Goal: Task Accomplishment & Management: Manage account settings

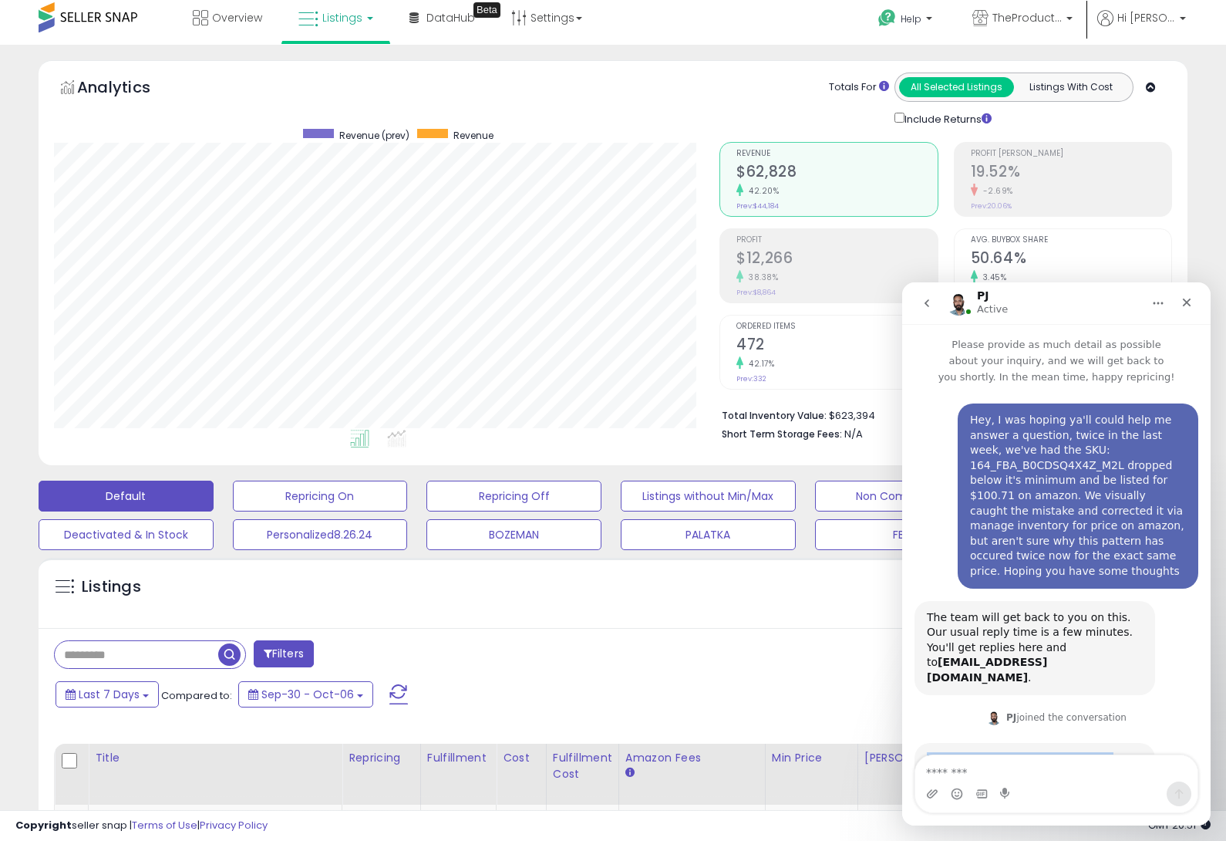
drag, startPoint x: 1087, startPoint y: 708, endPoint x: 921, endPoint y: 728, distance: 167.0
copy div "Hi [PERSON_NAME], thank you for reaching out! I went ahead and checked the logs…"
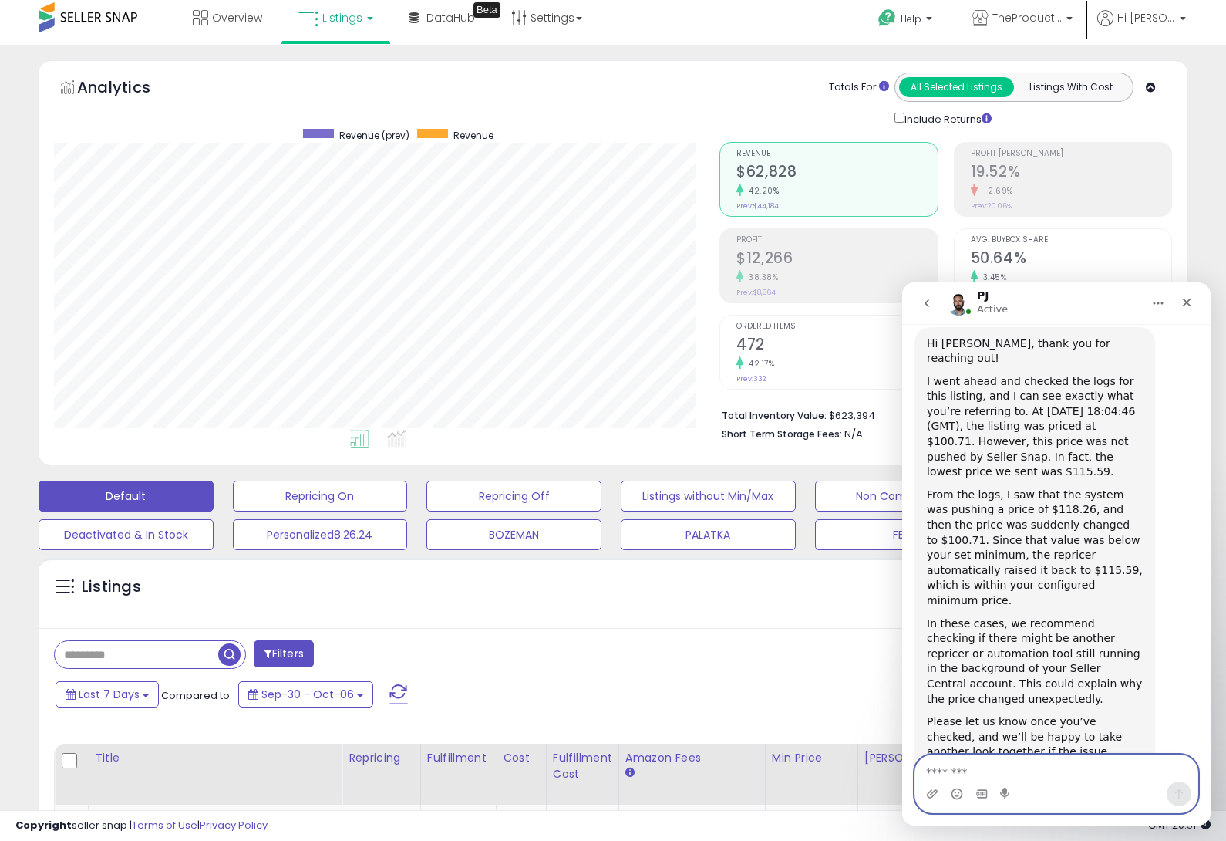
click at [951, 770] on textarea "Message…" at bounding box center [1057, 768] width 282 height 26
type textarea "**********"
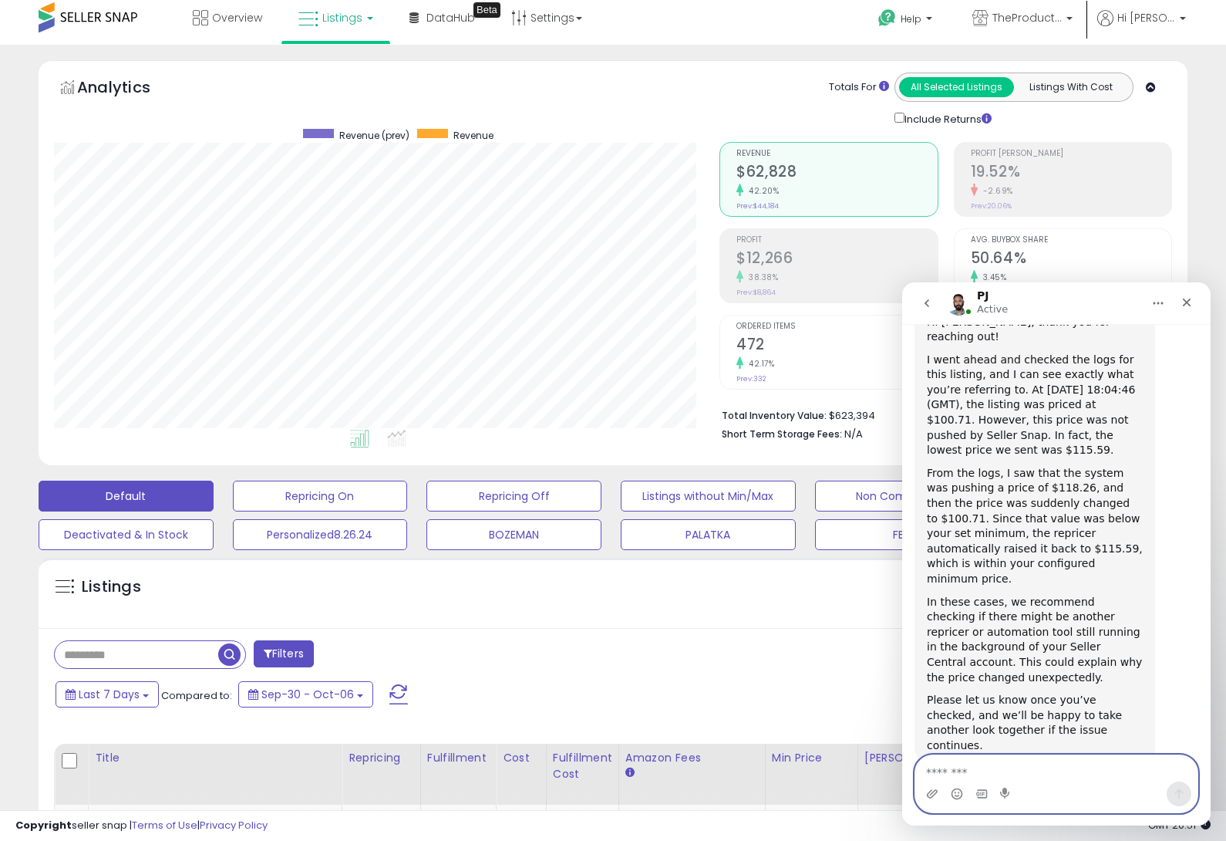
scroll to position [461, 0]
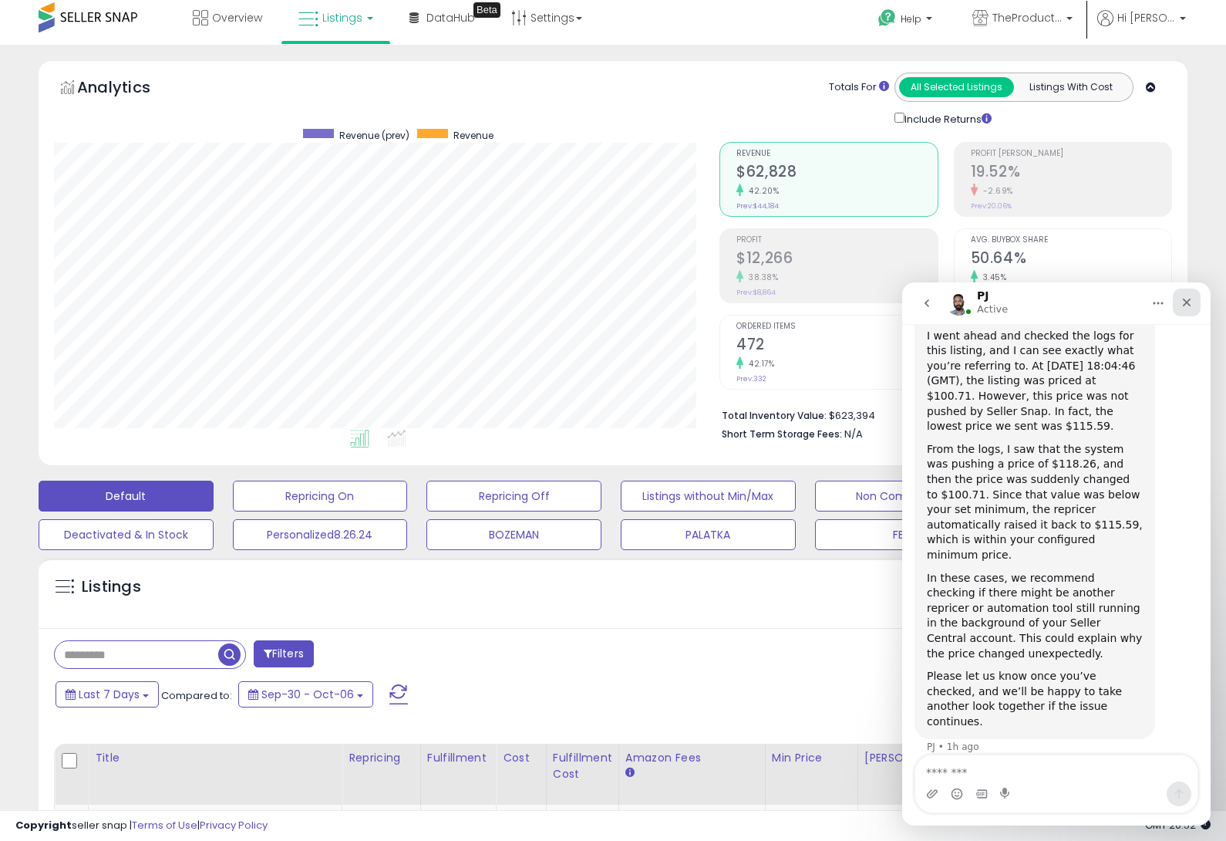
click at [1190, 304] on icon "Close" at bounding box center [1187, 302] width 12 height 12
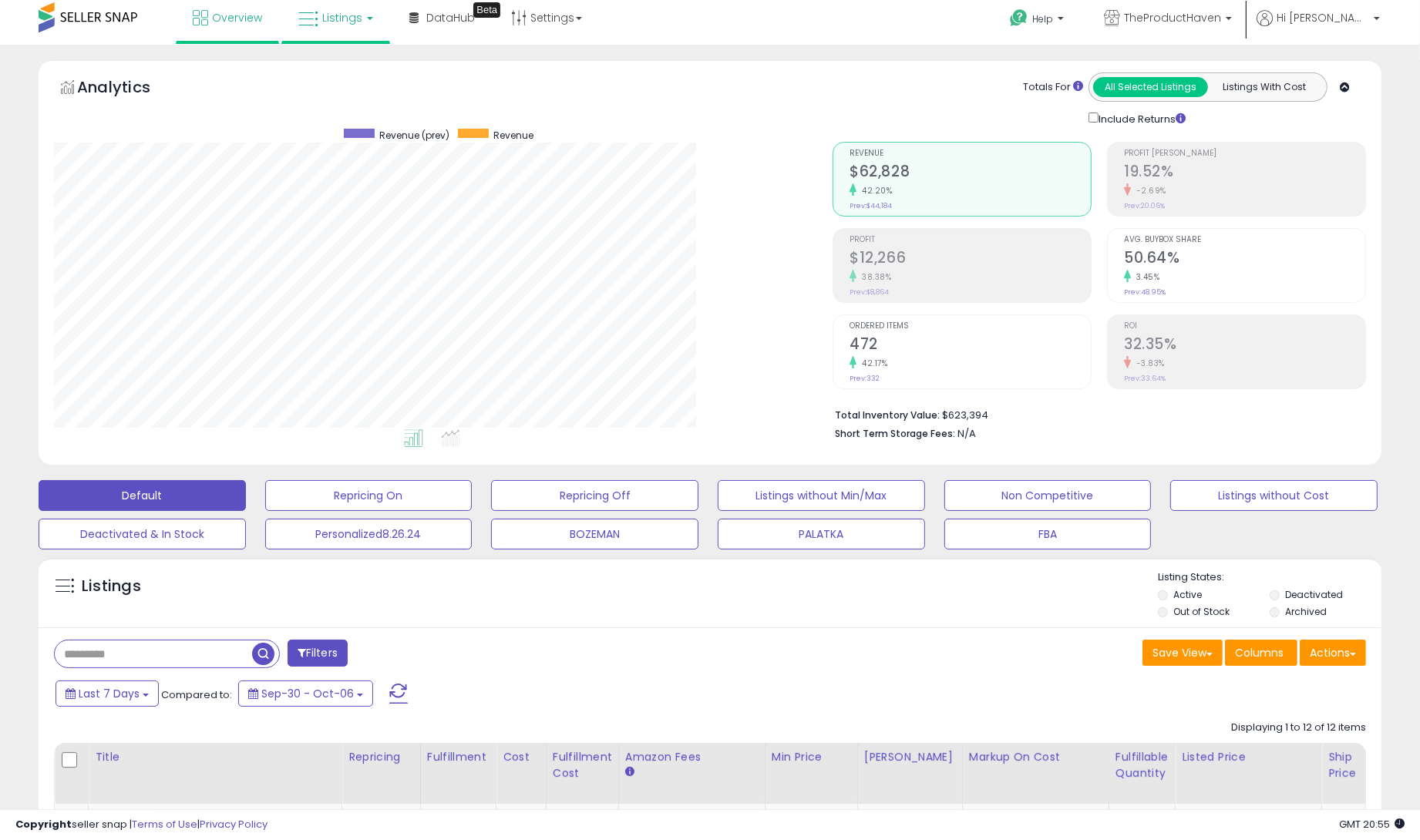
scroll to position [316, 778]
click at [864, 537] on button "PALATKA" at bounding box center [820, 533] width 207 height 31
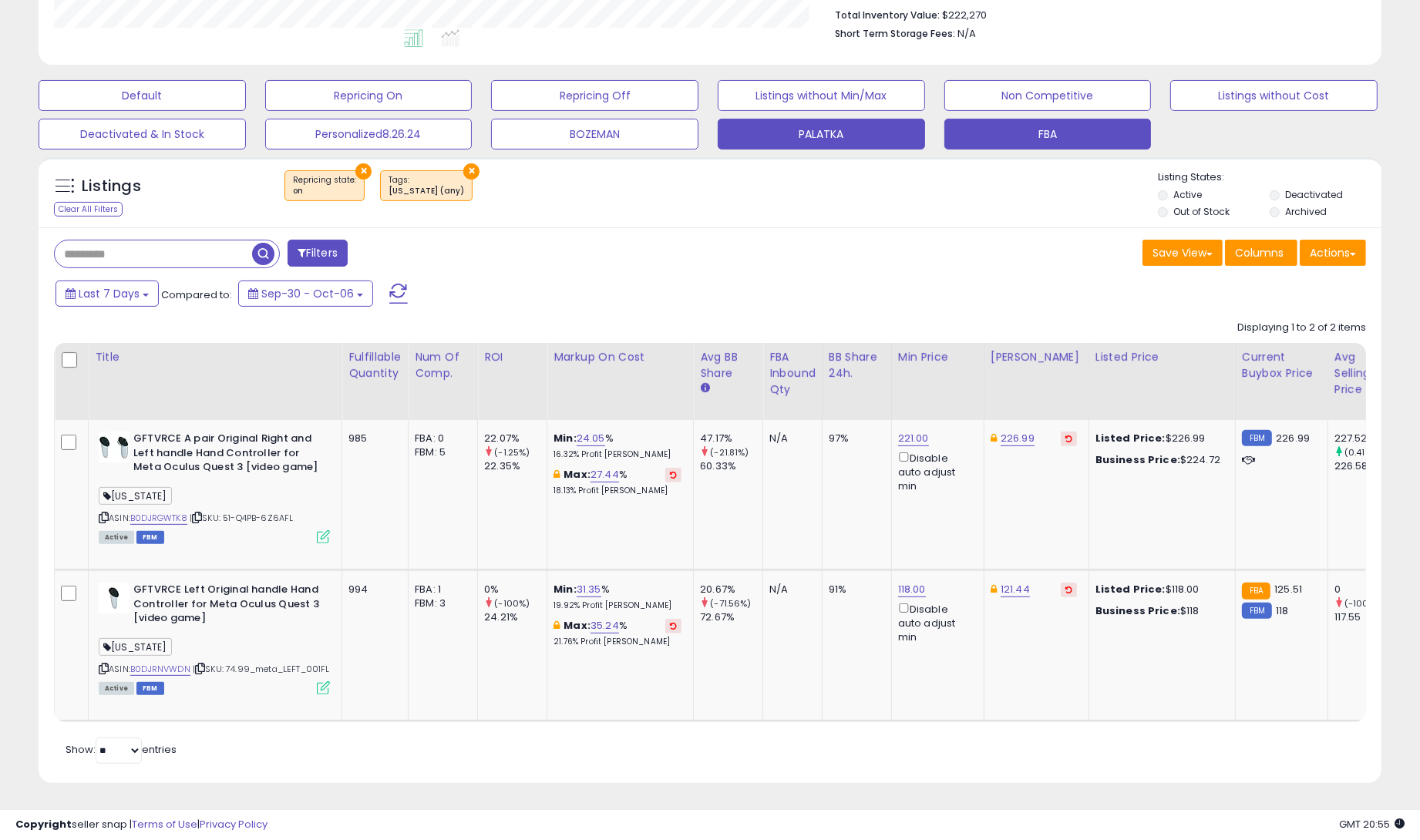
click at [1028, 134] on button "FBA" at bounding box center [1047, 134] width 207 height 31
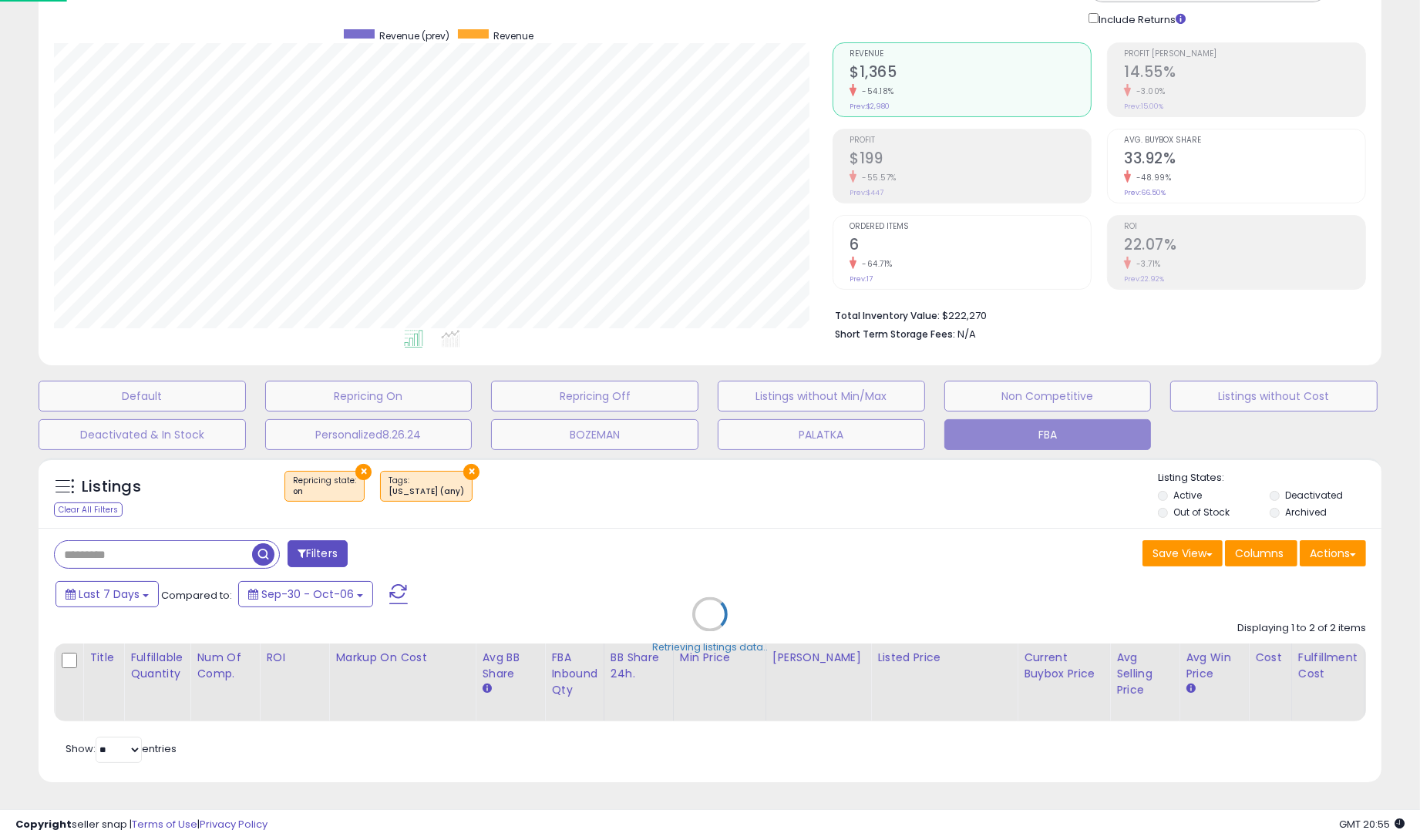
scroll to position [104, 0]
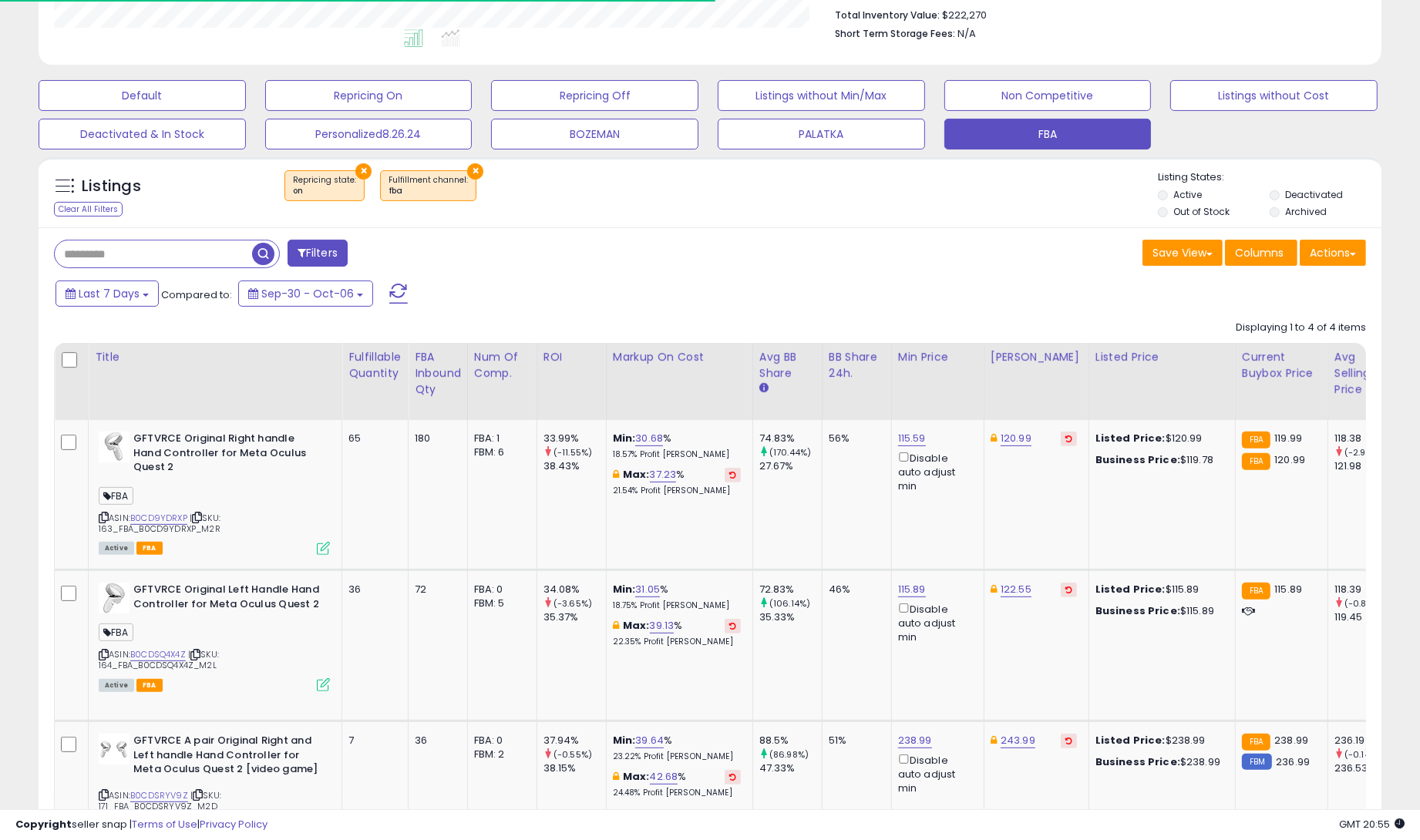
click at [689, 537] on td "Min: 30.68 % 18.57% Profit [PERSON_NAME]: 37.23 % 21.54% Profit [PERSON_NAME]" at bounding box center [679, 494] width 147 height 150
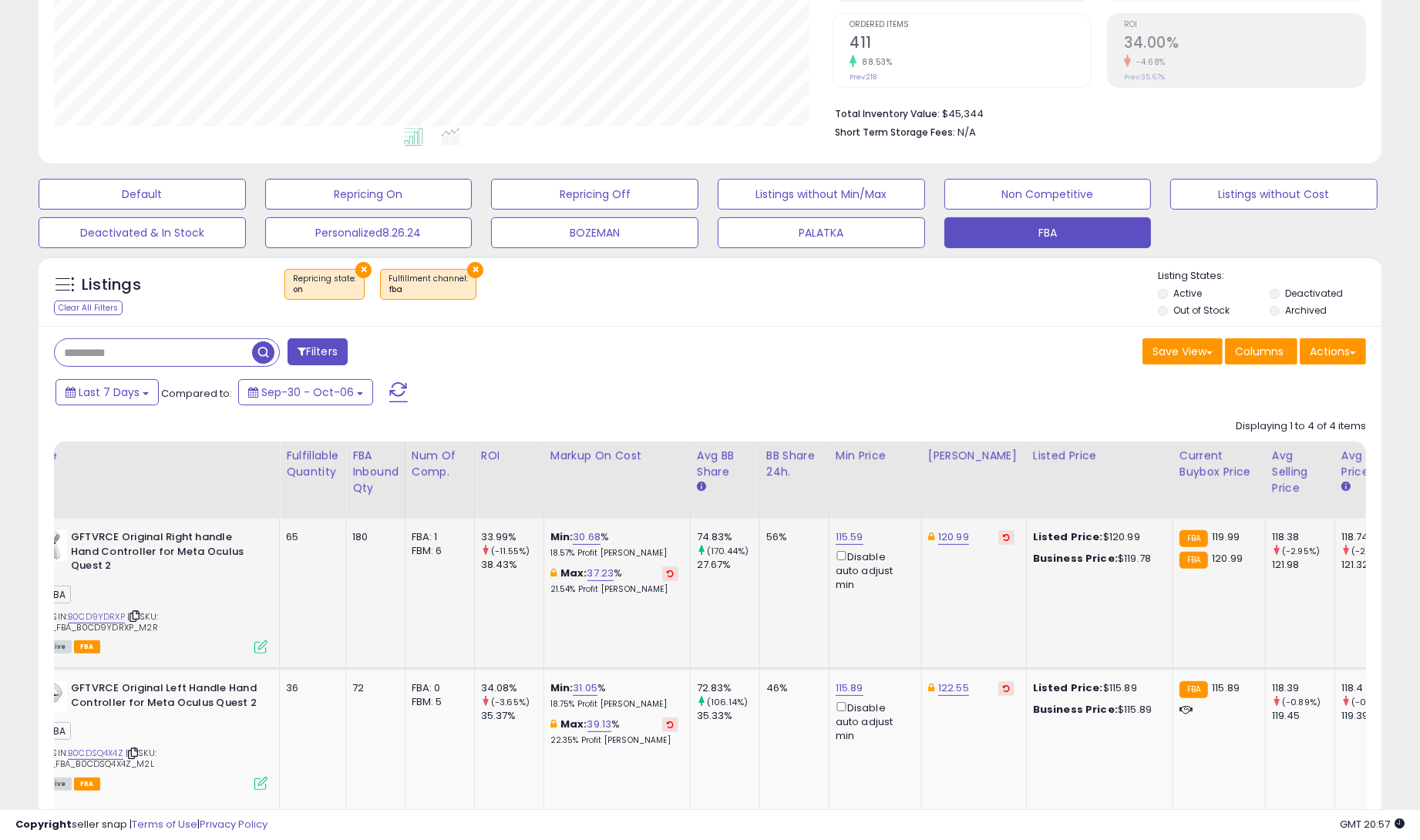
scroll to position [257, 0]
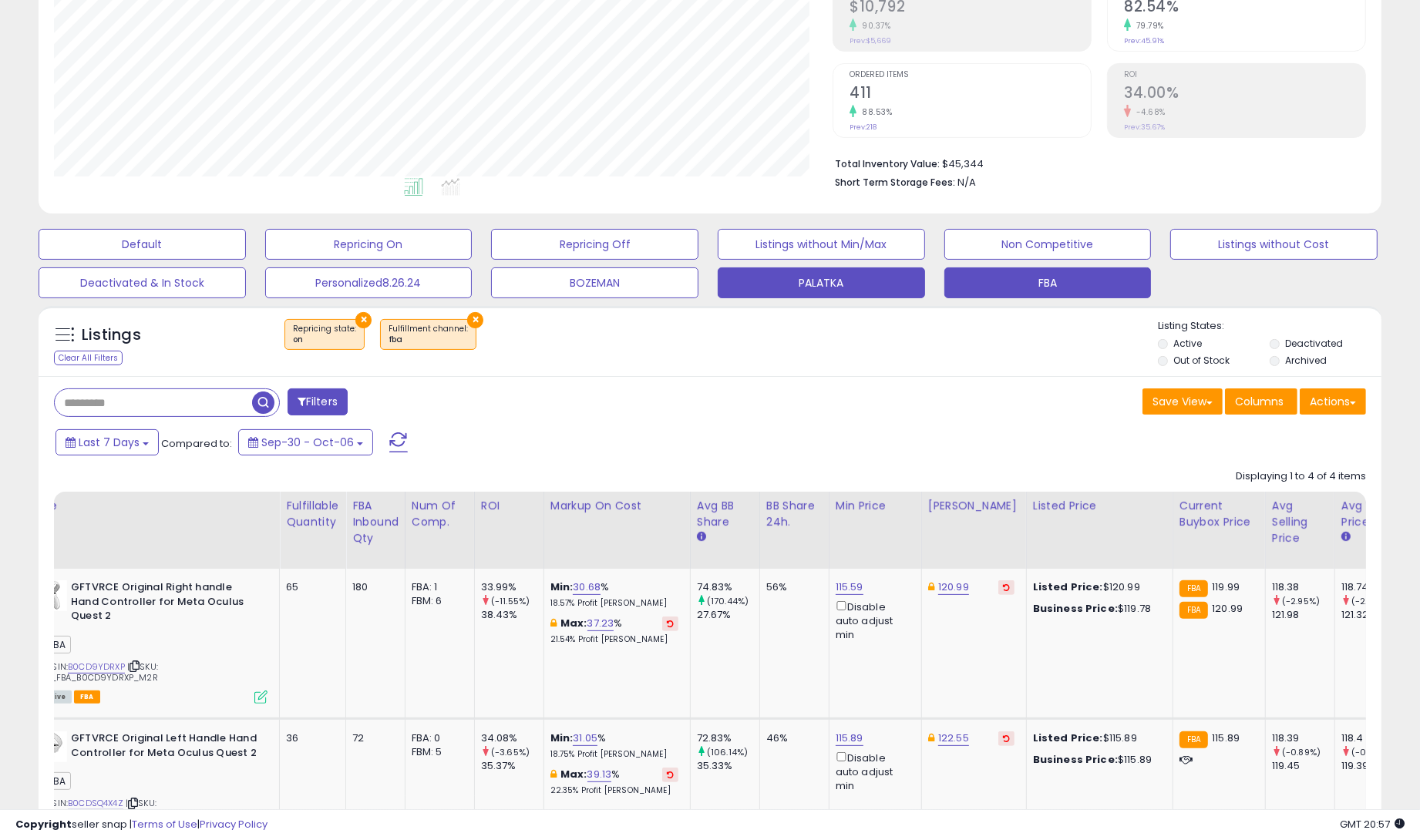
click at [817, 287] on button "PALATKA" at bounding box center [820, 283] width 207 height 31
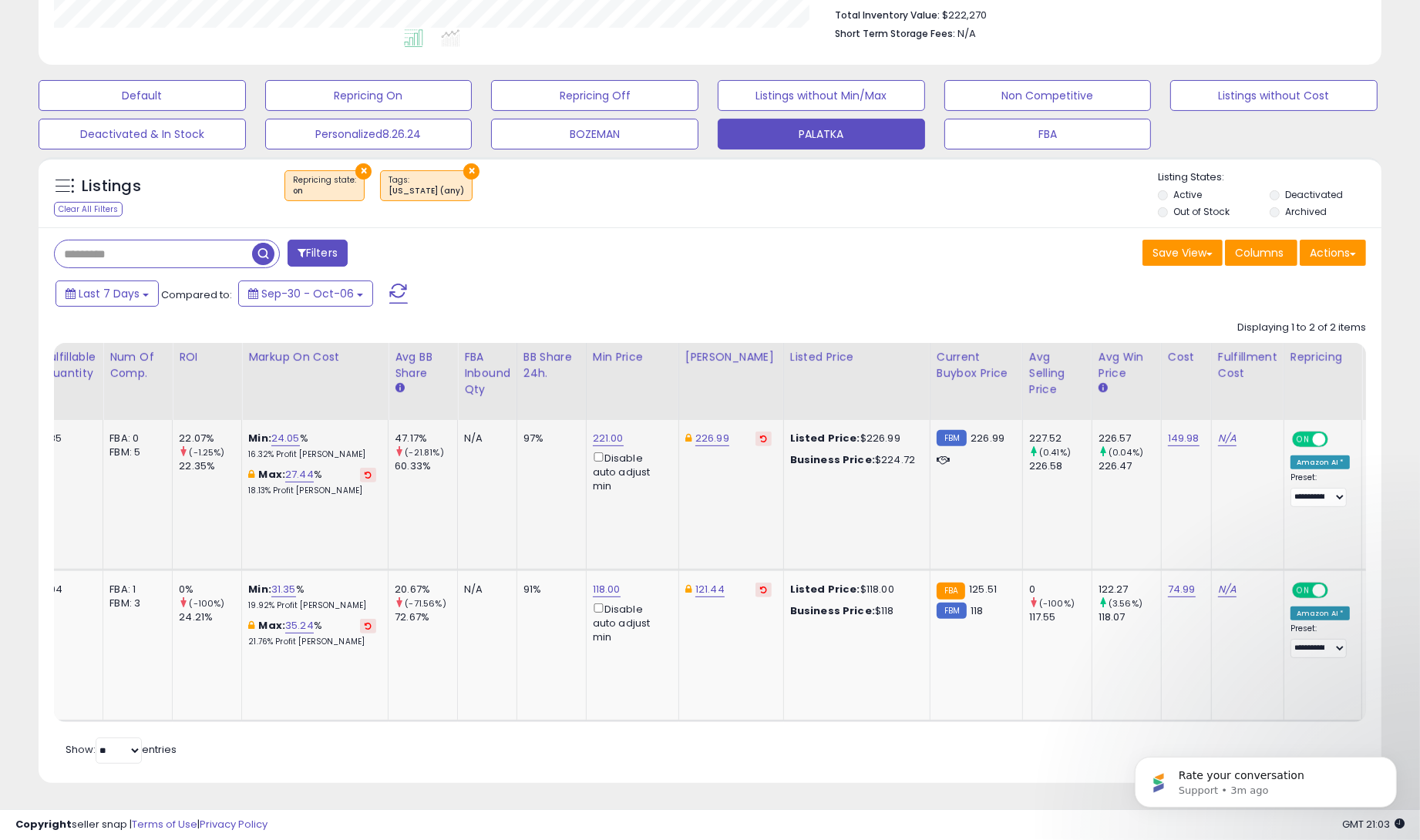
scroll to position [0, 324]
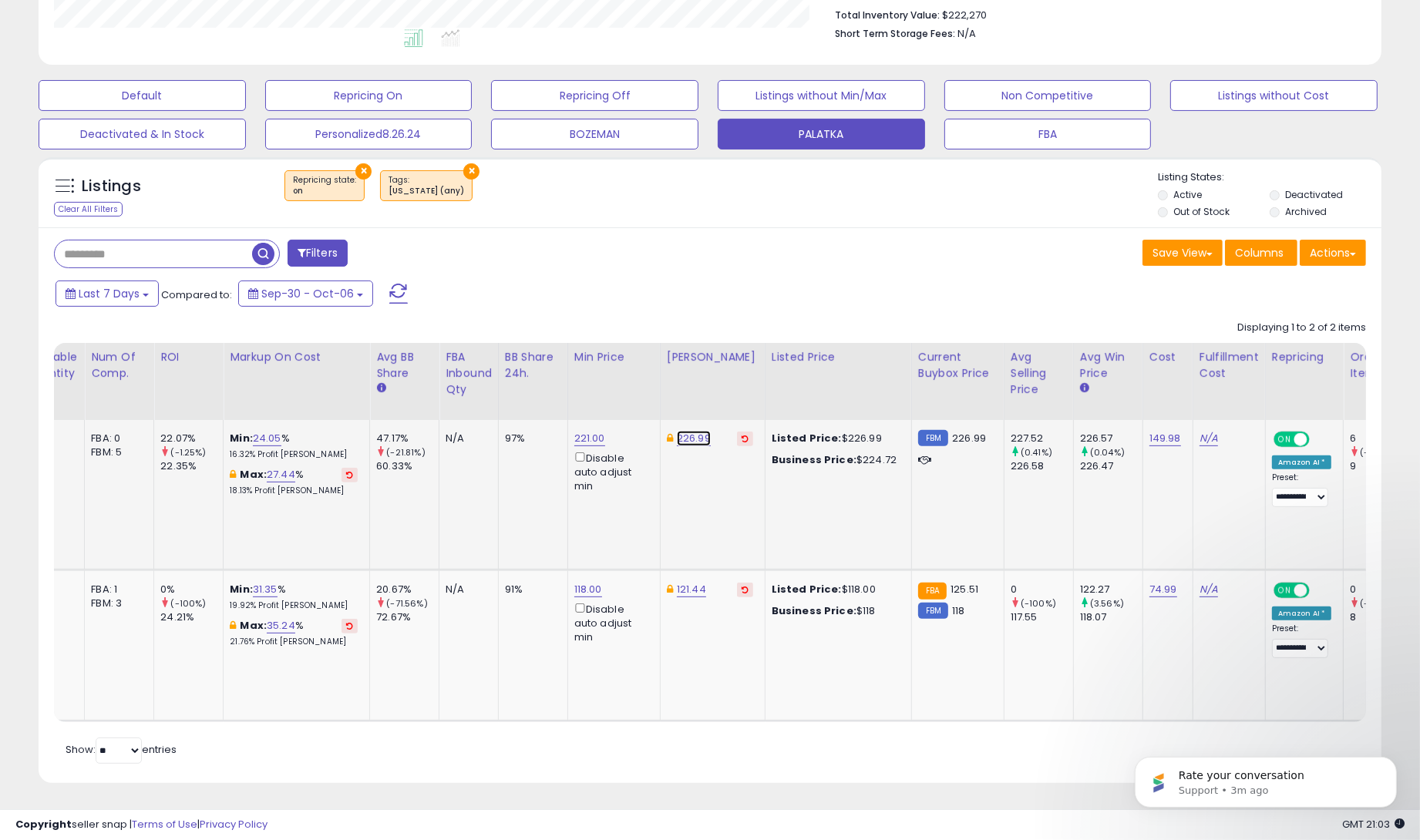
click at [689, 430] on link "226.99" at bounding box center [694, 437] width 34 height 15
drag, startPoint x: 620, startPoint y: 386, endPoint x: 637, endPoint y: 386, distance: 17.0
click at [637, 386] on input "******" at bounding box center [658, 387] width 137 height 26
type input "******"
click at [745, 382] on button "submit" at bounding box center [745, 385] width 26 height 23
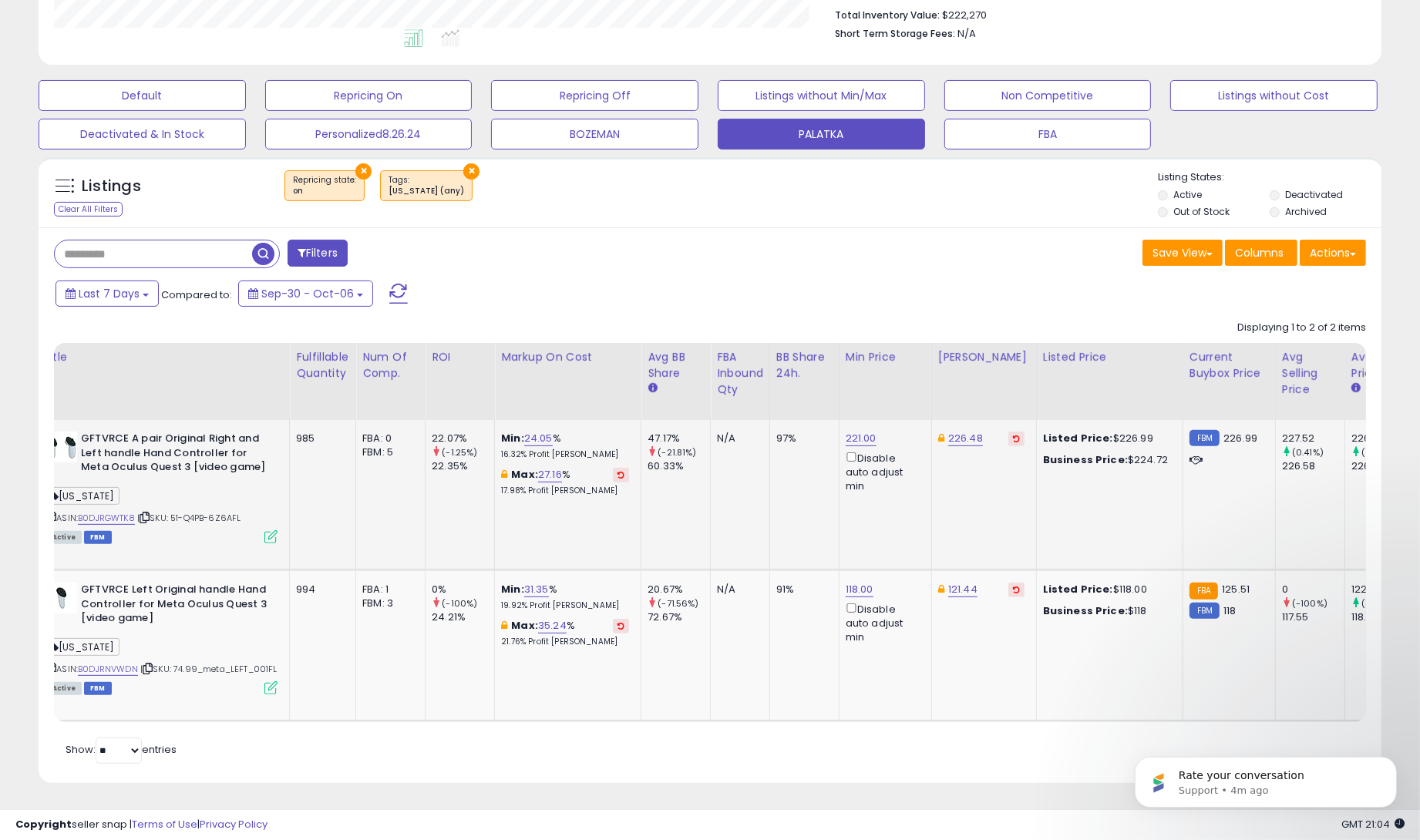
scroll to position [0, 52]
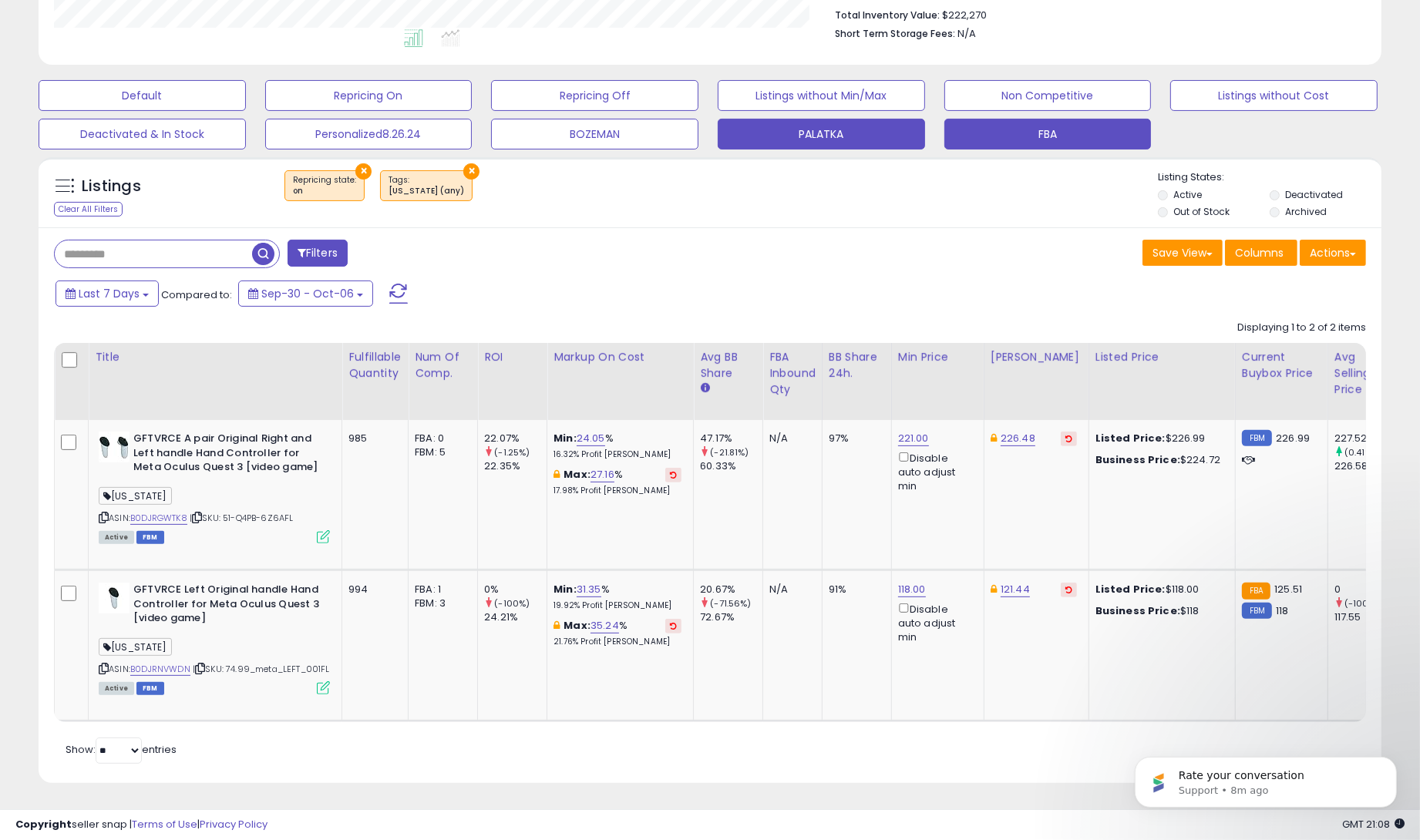
click at [1056, 137] on button "FBA" at bounding box center [1047, 134] width 207 height 31
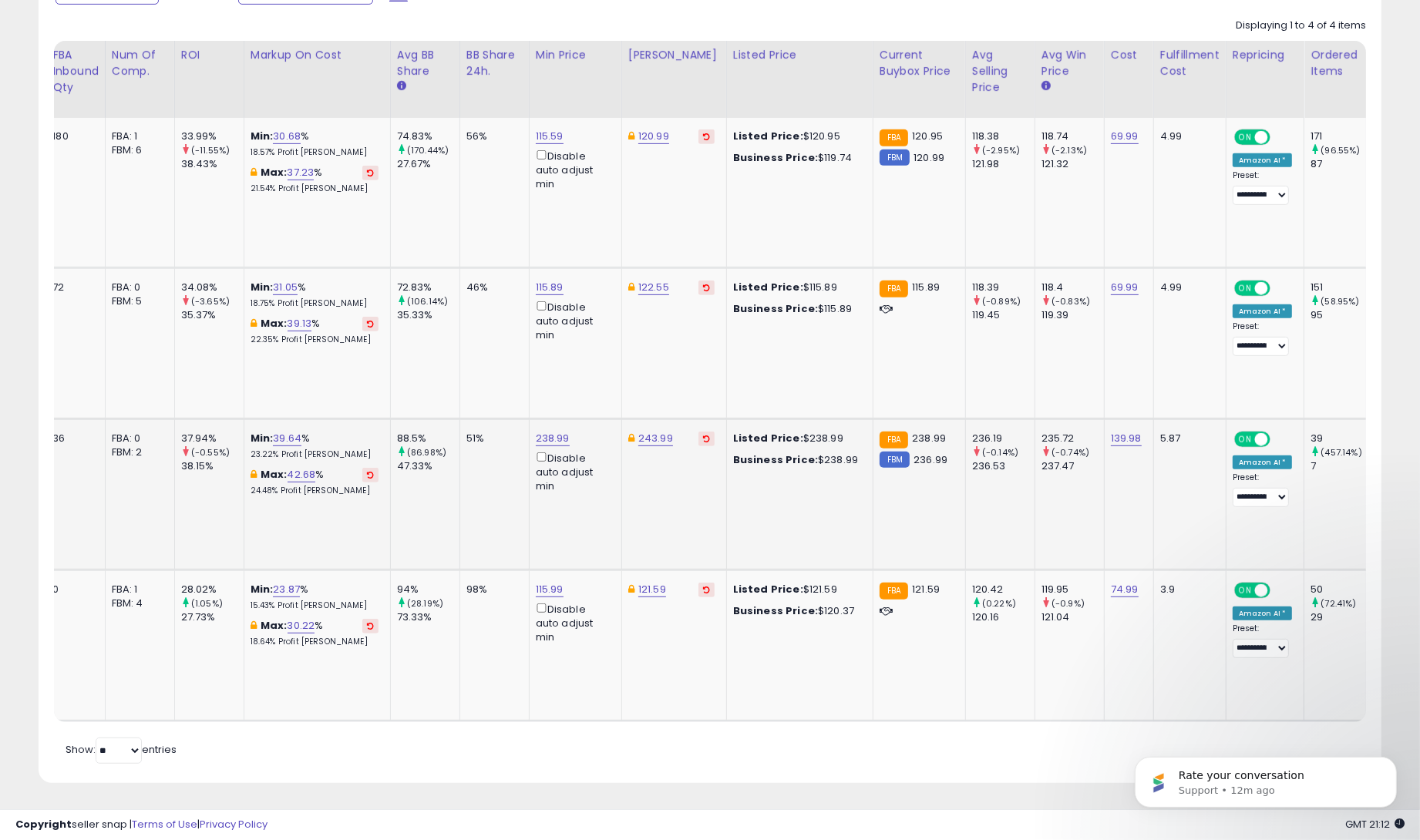
scroll to position [0, 390]
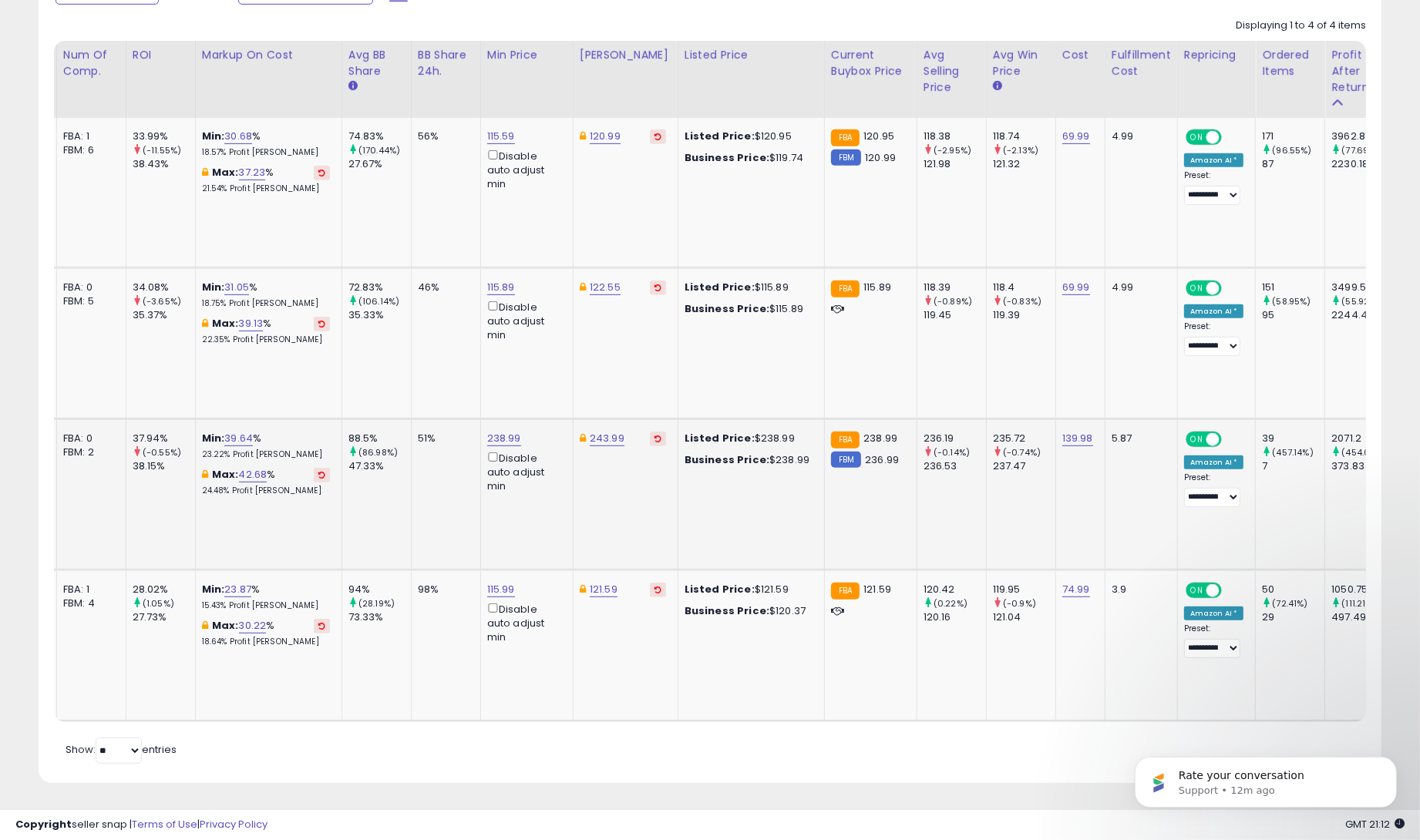
click at [1187, 436] on span "ON" at bounding box center [1196, 438] width 19 height 13
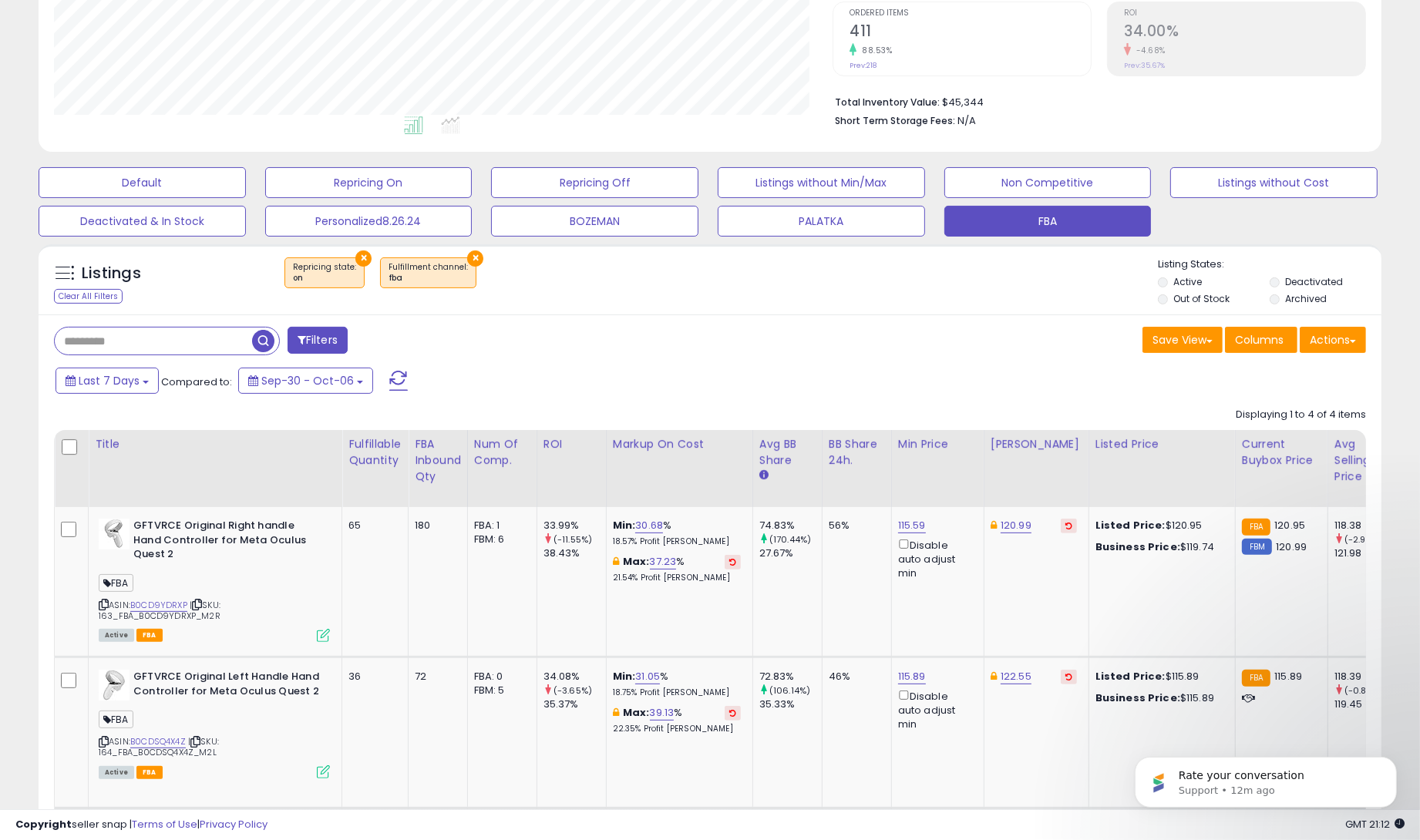
scroll to position [137, 0]
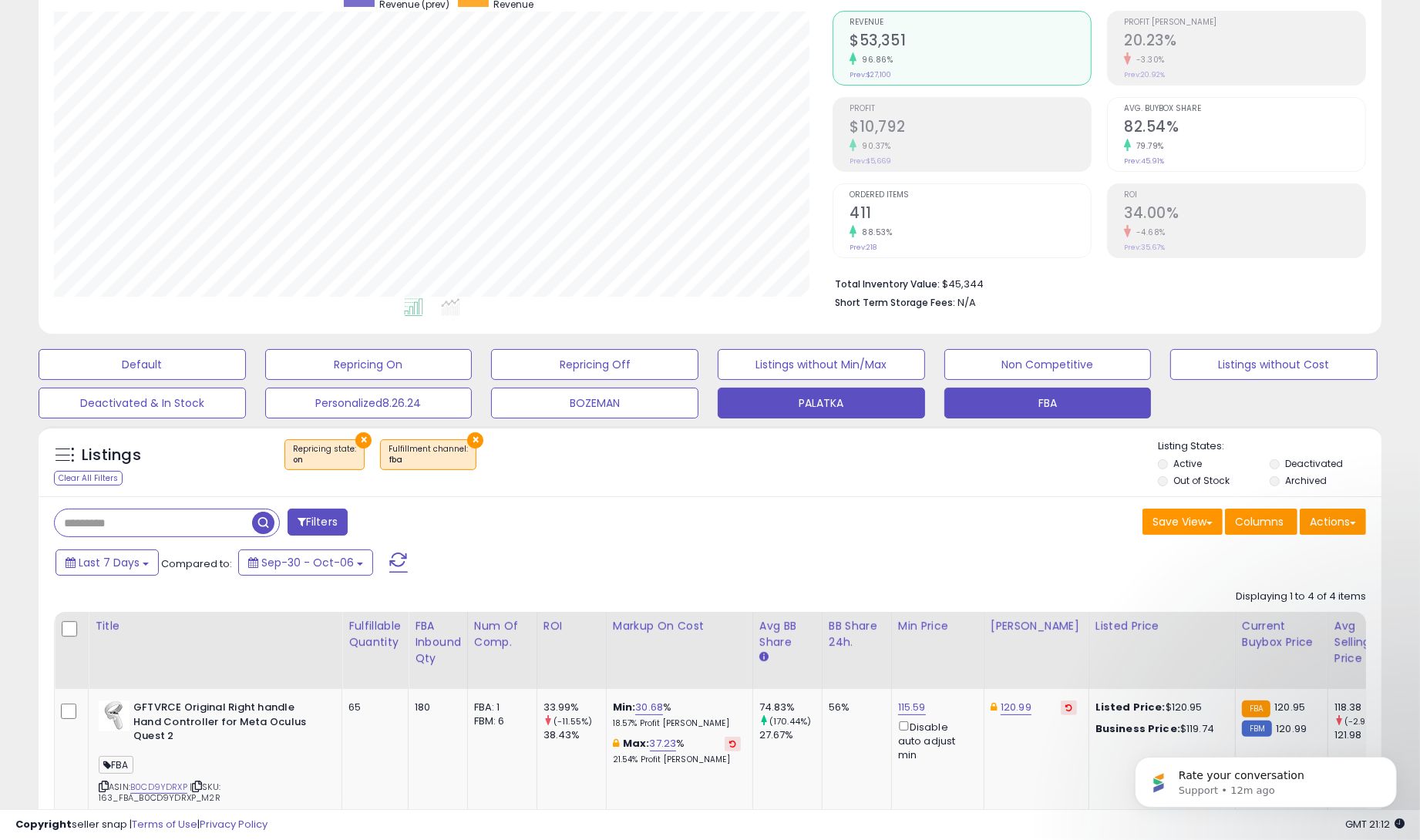
click at [803, 396] on button "PALATKA" at bounding box center [820, 403] width 207 height 31
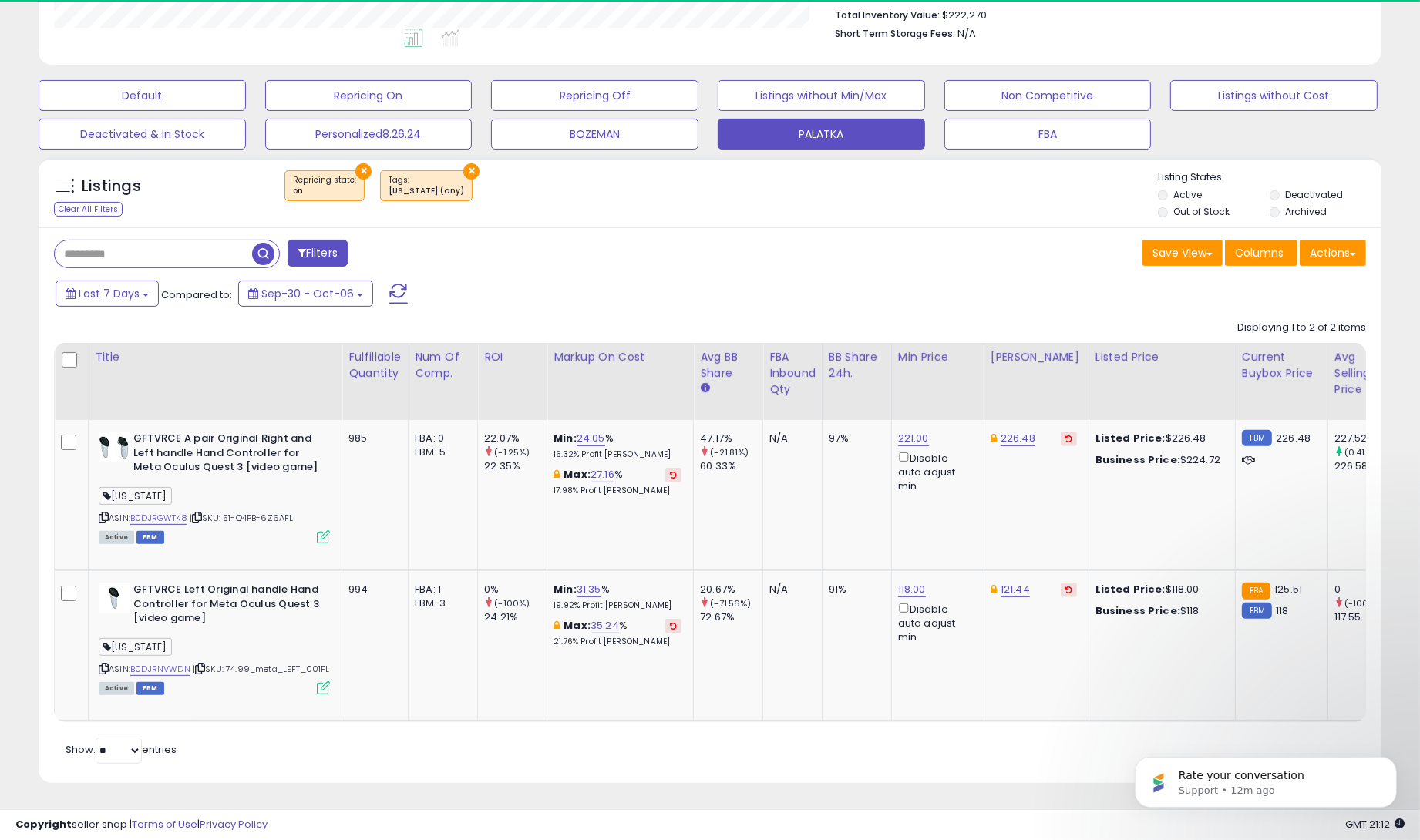
scroll to position [316, 778]
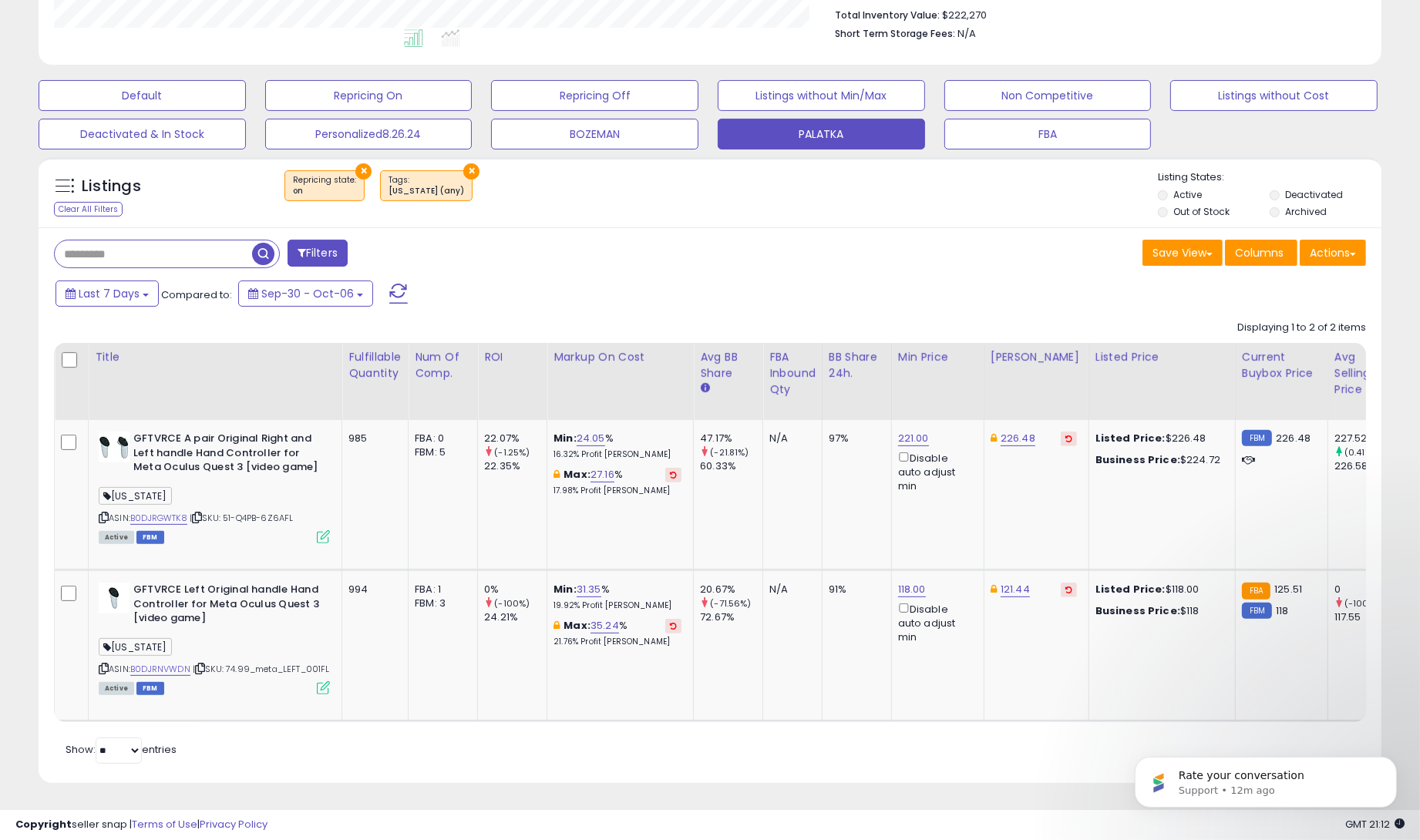
click at [357, 170] on button "×" at bounding box center [364, 172] width 16 height 16
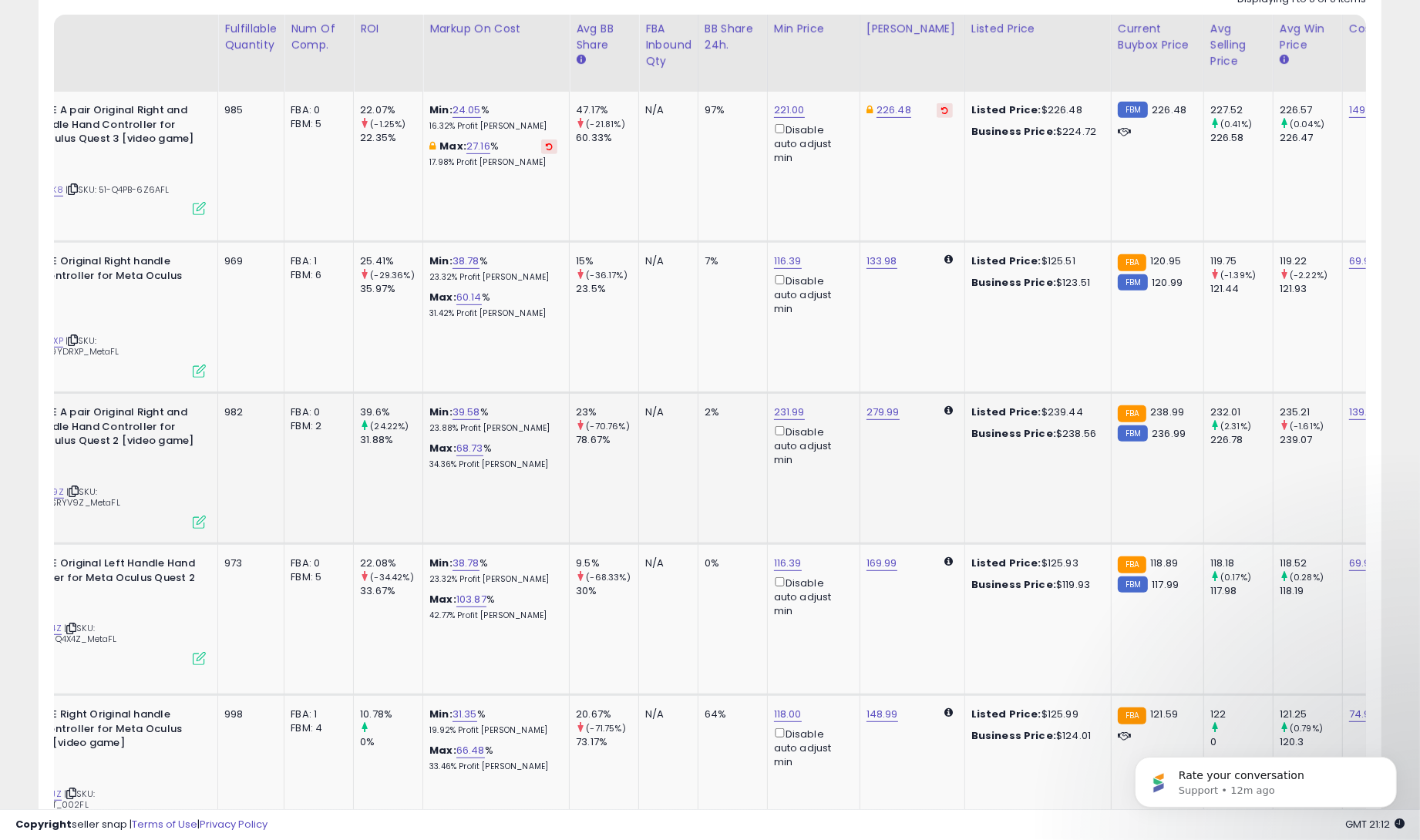
scroll to position [0, 428]
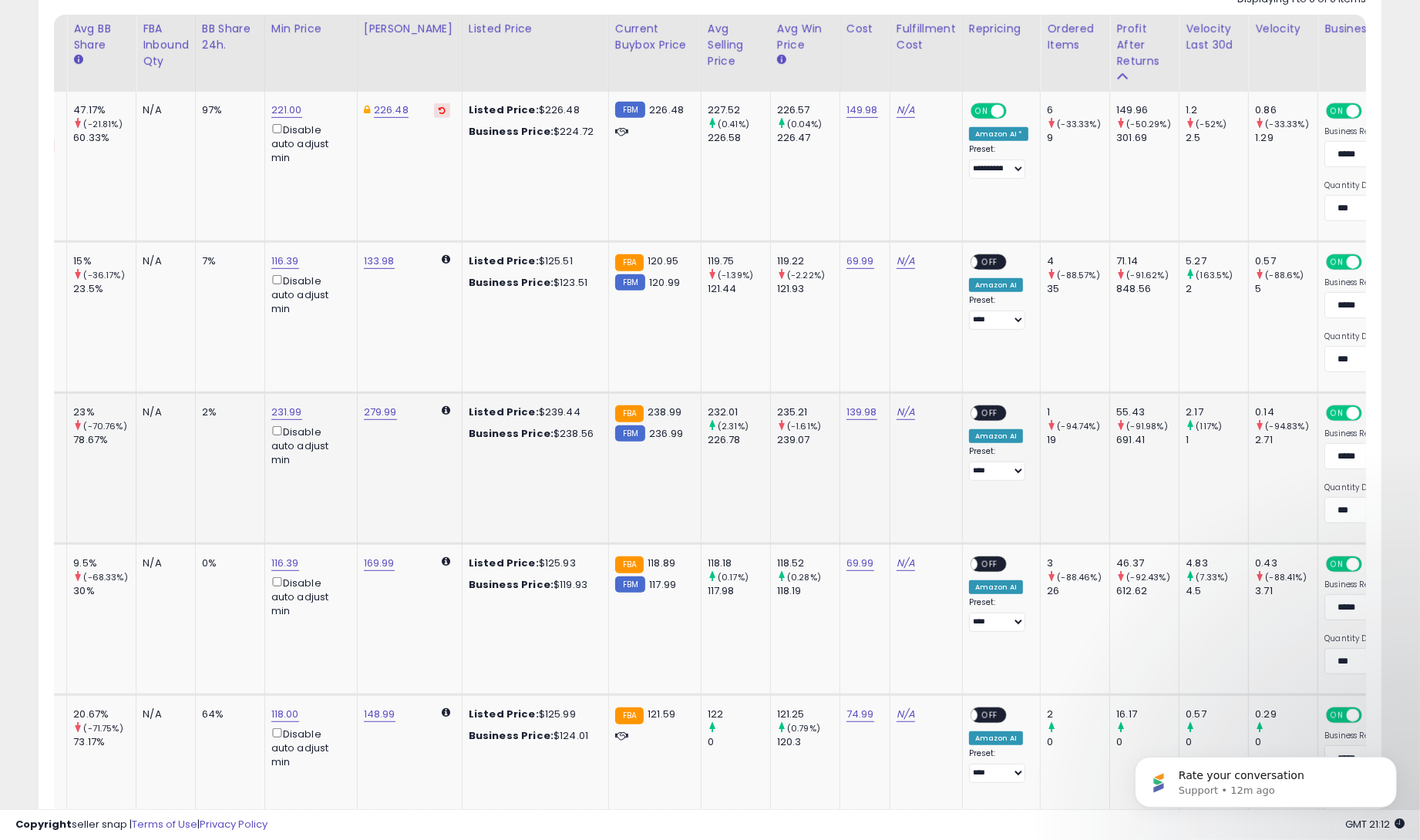
click at [977, 409] on span "OFF" at bounding box center [989, 413] width 25 height 13
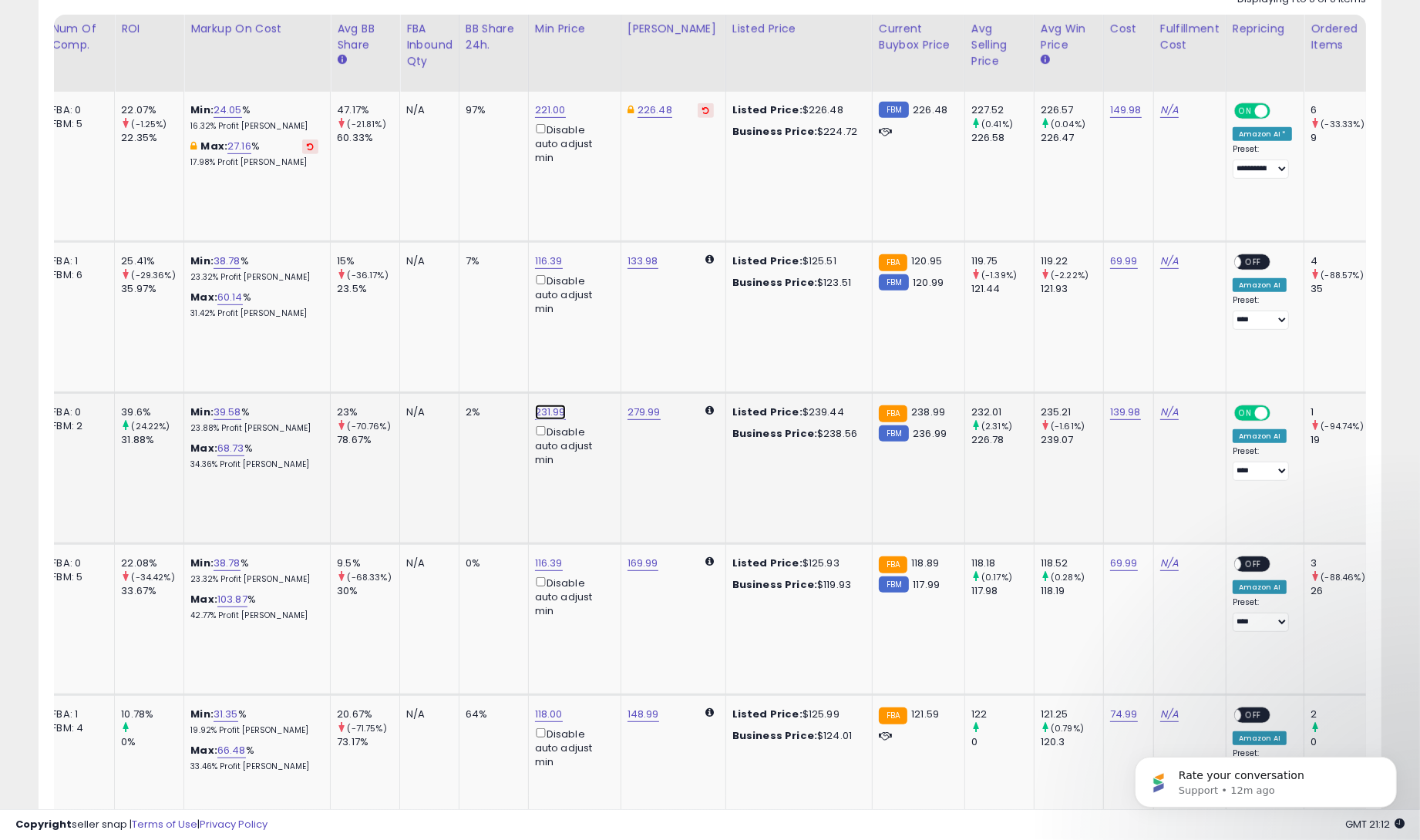
click at [546, 413] on link "231.99" at bounding box center [550, 412] width 31 height 15
drag, startPoint x: 501, startPoint y: 362, endPoint x: 425, endPoint y: 362, distance: 76.0
click at [425, 362] on tbody "GFTVRCE A pair Original Right and Left handle Hand Controller for Meta Oculus Q…" at bounding box center [976, 544] width 2571 height 905
type input "***"
click at [607, 362] on icon "submit" at bounding box center [602, 358] width 9 height 9
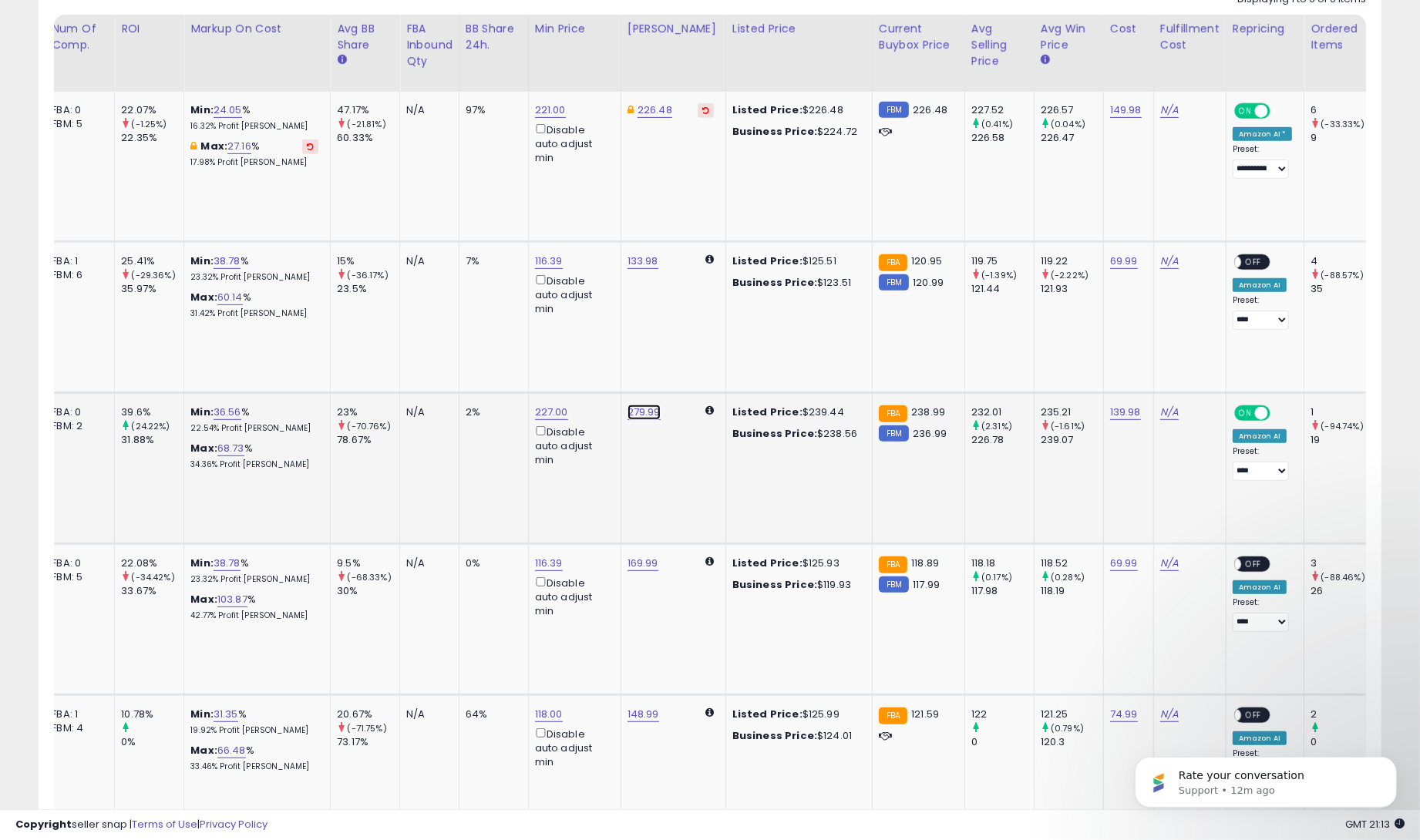
click at [646, 413] on link "279.99" at bounding box center [644, 412] width 33 height 15
type input "******"
click at [708, 356] on button "submit" at bounding box center [696, 359] width 26 height 23
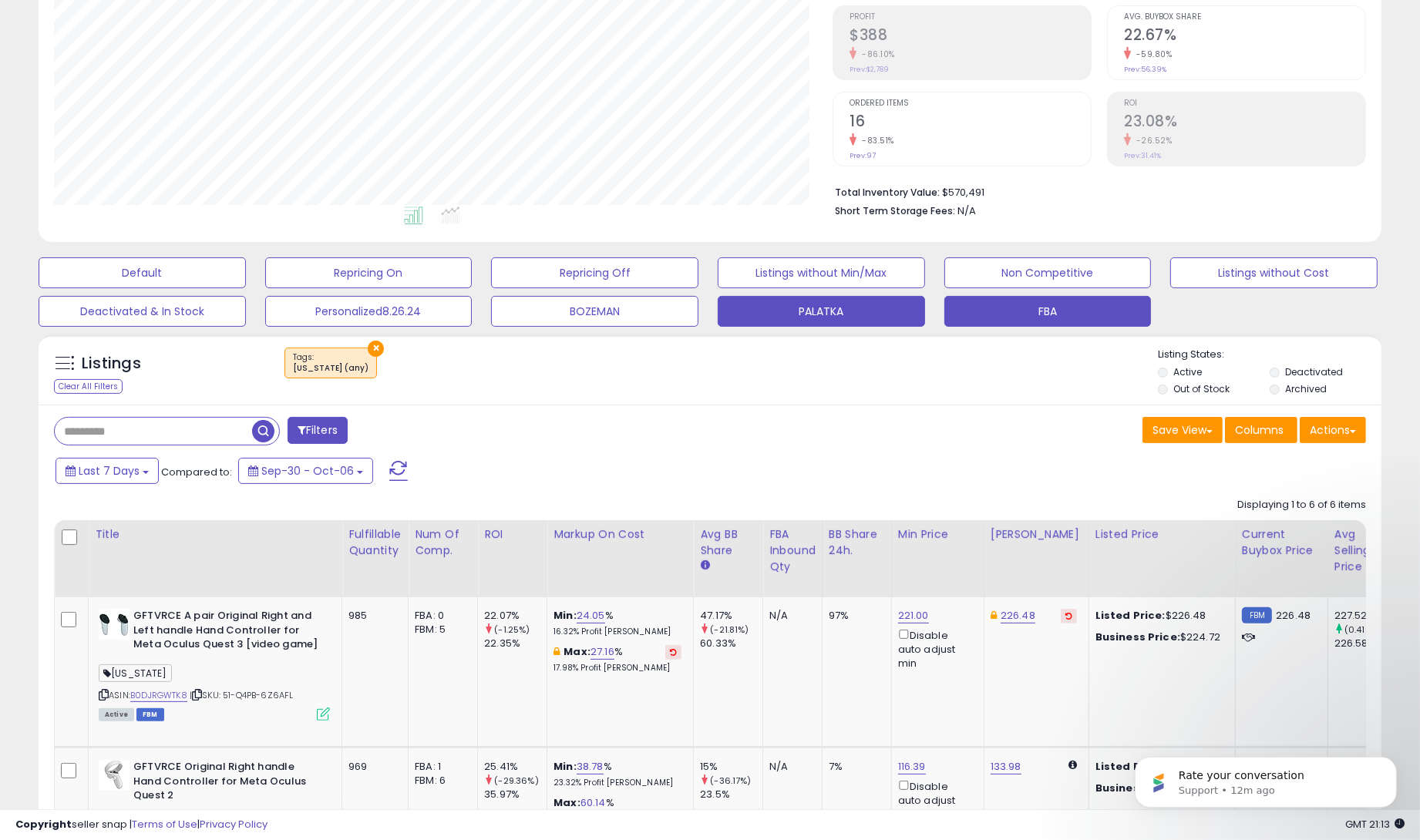
click at [1022, 312] on button "FBA" at bounding box center [1047, 311] width 207 height 31
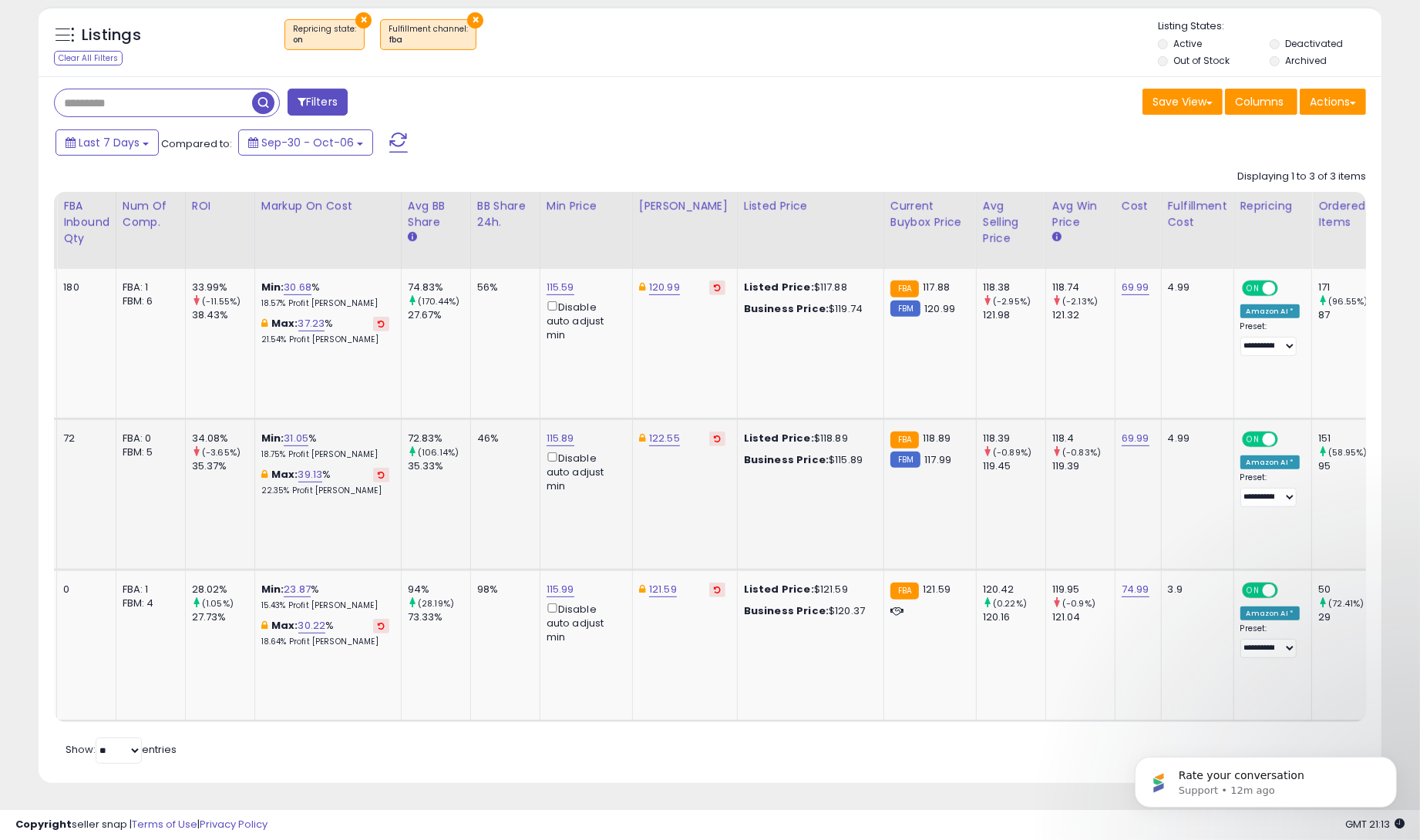
click at [1225, 436] on span "ON" at bounding box center [1252, 438] width 19 height 13
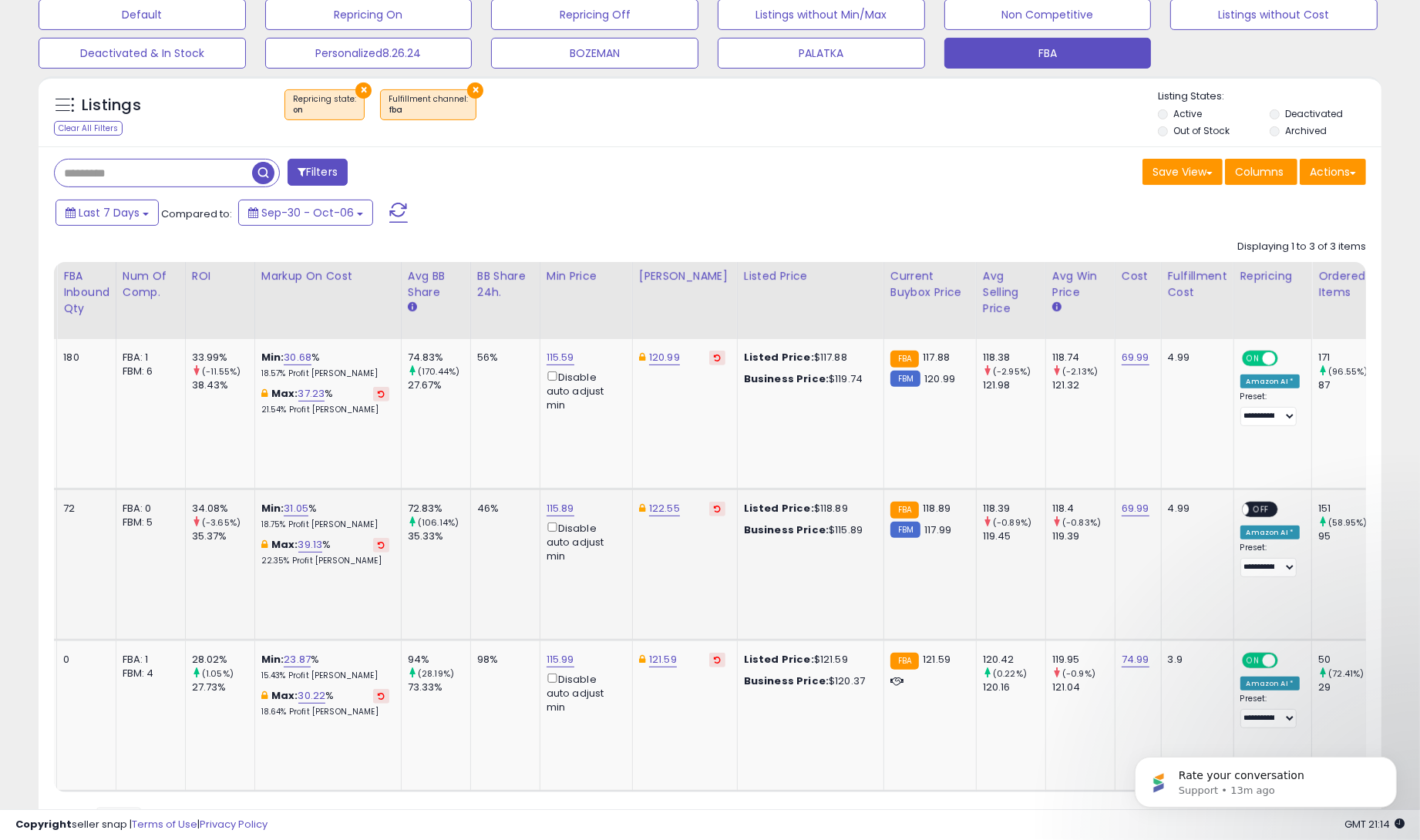
click at [1225, 507] on span "OFF" at bounding box center [1260, 509] width 25 height 13
click at [827, 58] on button "PALATKA" at bounding box center [820, 53] width 207 height 31
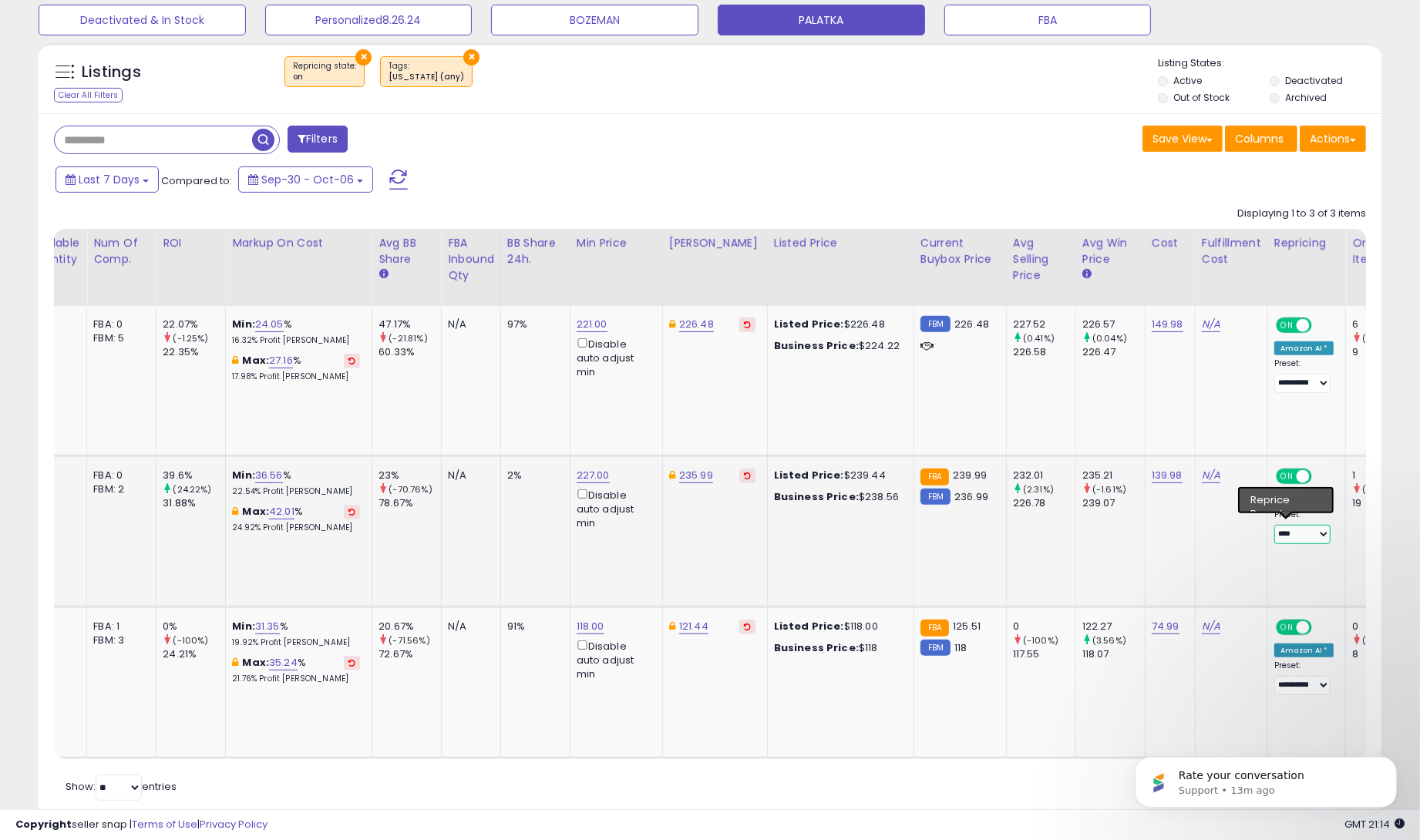
click at [1225, 530] on select "**********" at bounding box center [1302, 533] width 56 height 19
select select "**********"
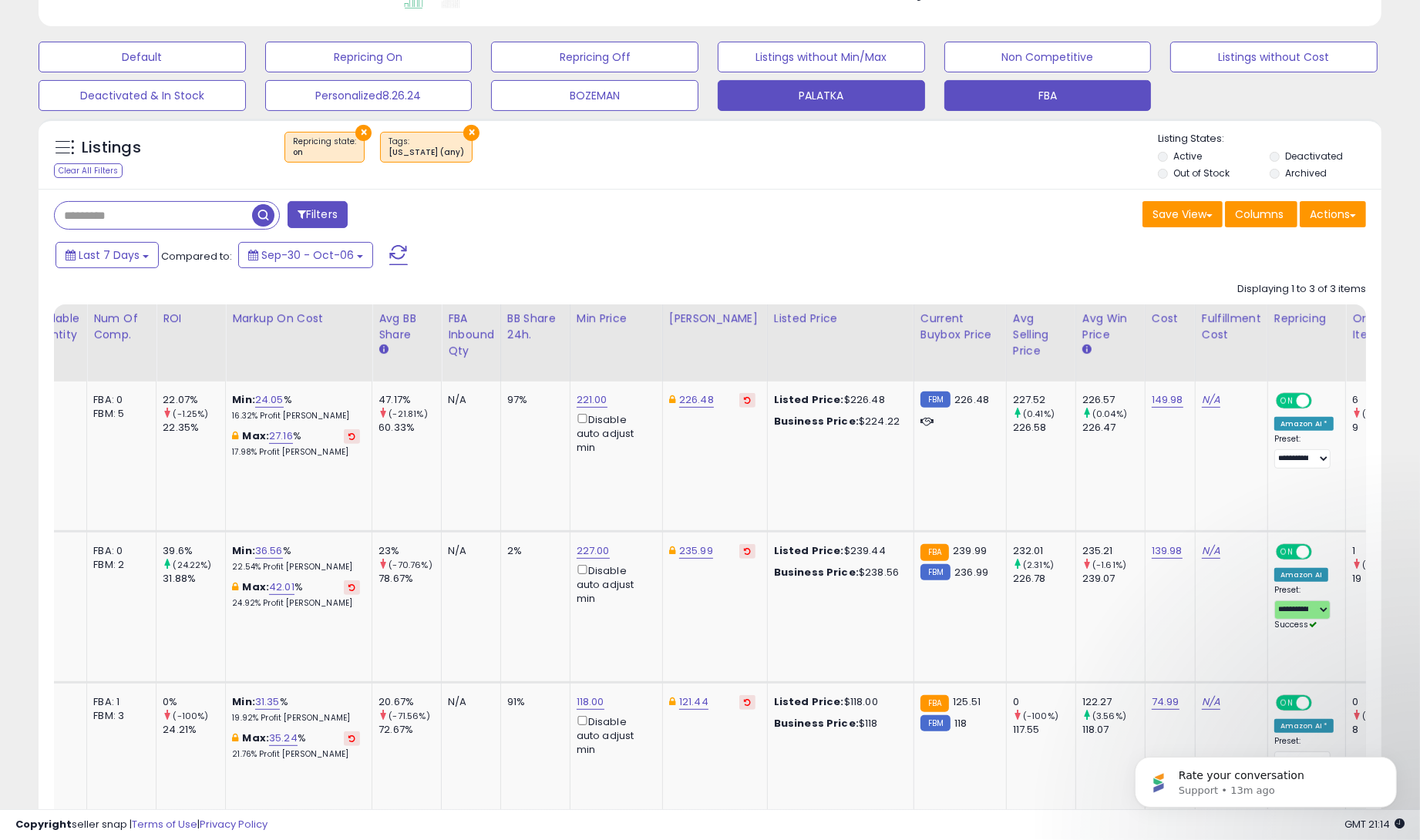
click at [1049, 93] on button "FBA" at bounding box center [1047, 95] width 207 height 31
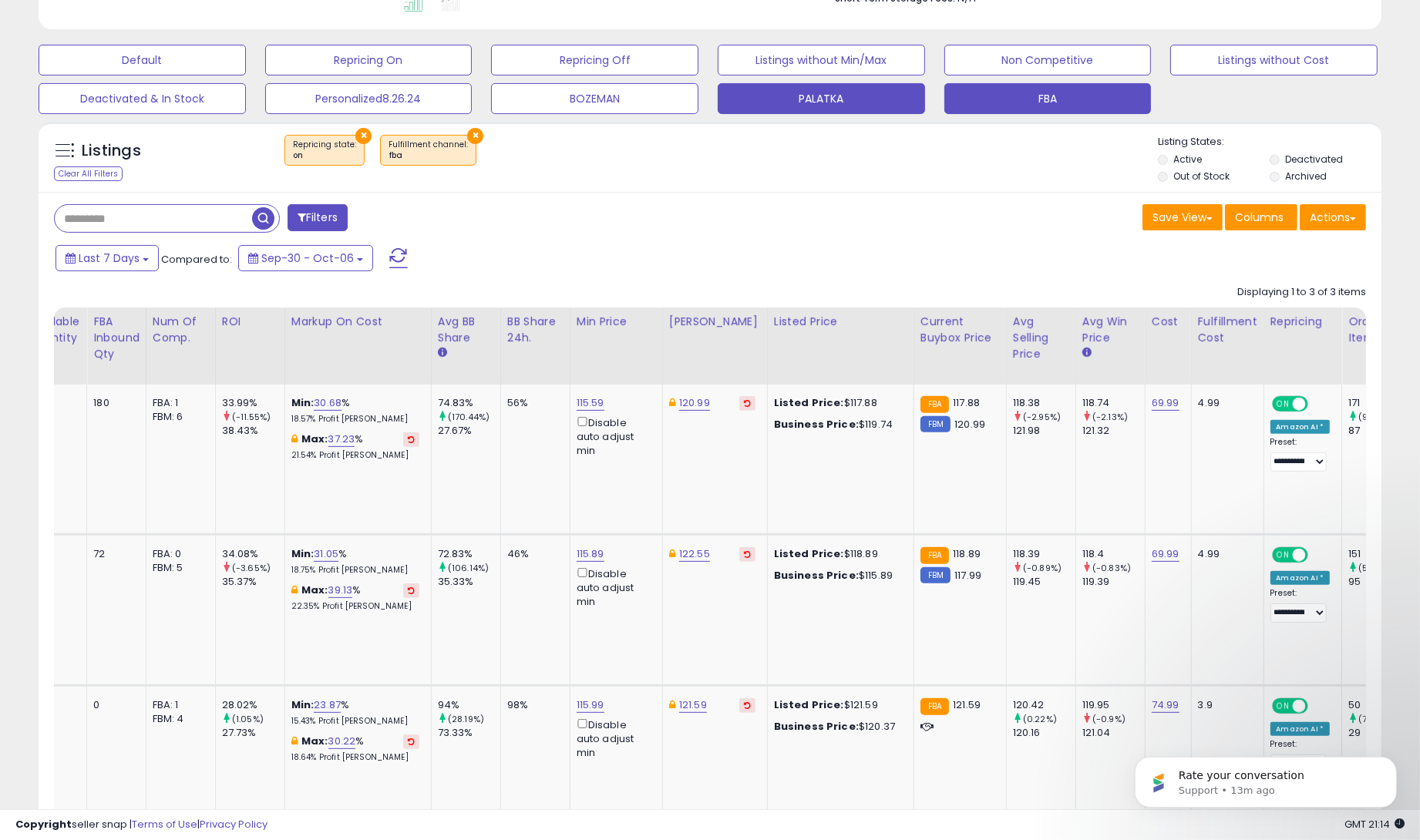
click at [820, 99] on button "PALATKA" at bounding box center [820, 98] width 207 height 31
